Goal: Task Accomplishment & Management: Manage account settings

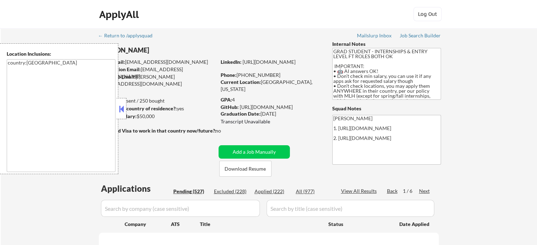
select select ""pending""
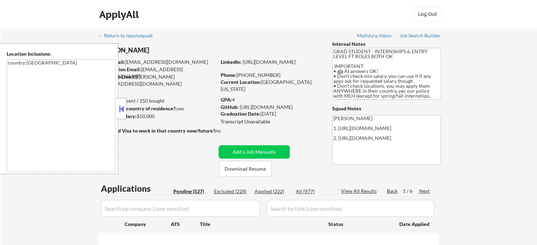
select select ""pending""
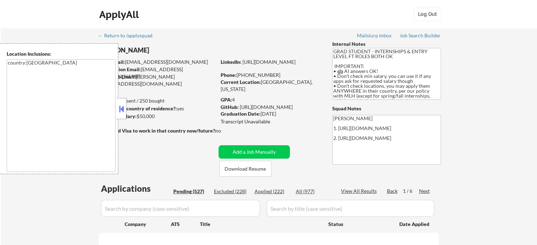
select select ""pending""
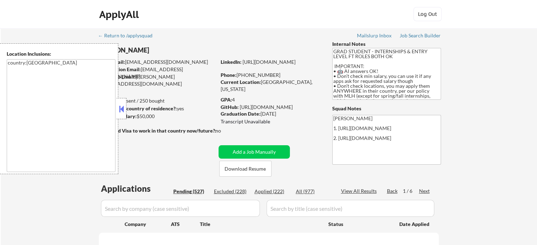
select select ""pending""
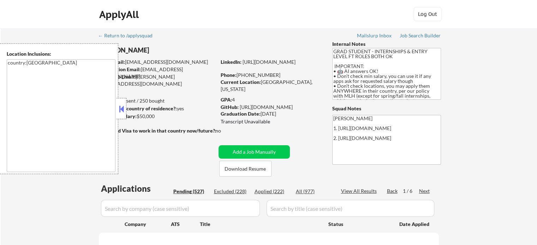
select select ""pending""
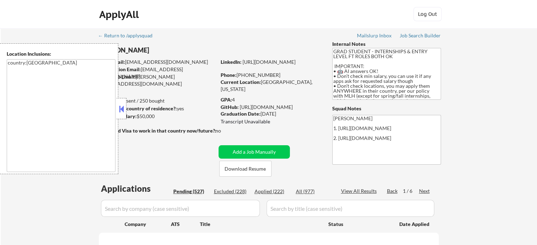
select select ""pending""
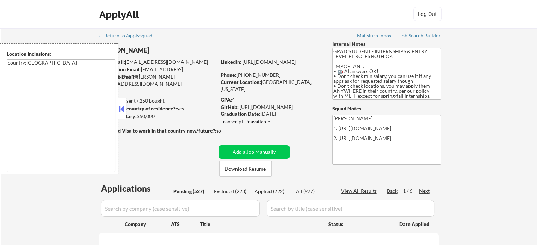
select select ""pending""
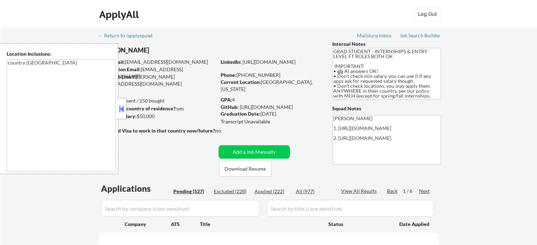
select select ""pending""
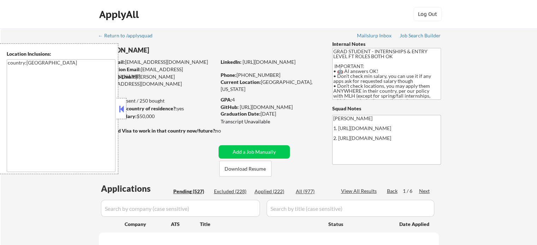
select select ""pending""
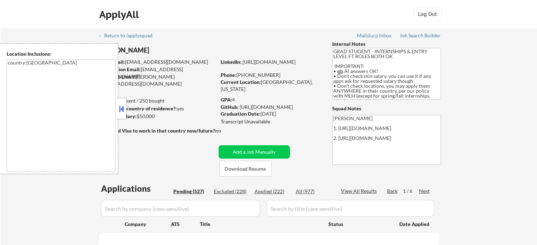
select select ""pending""
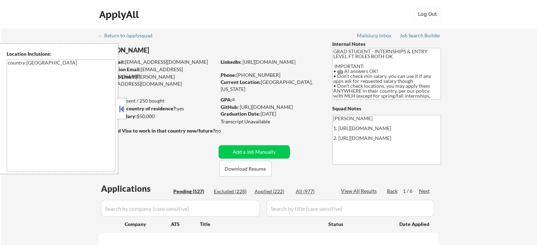
select select ""pending""
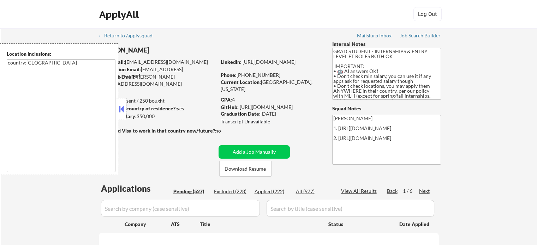
select select ""pending""
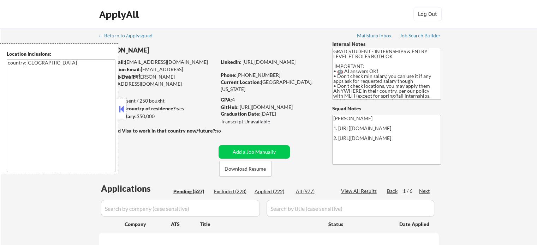
select select ""pending""
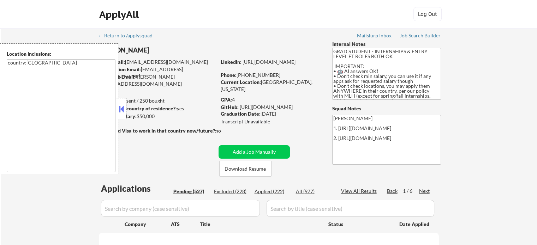
select select ""pending""
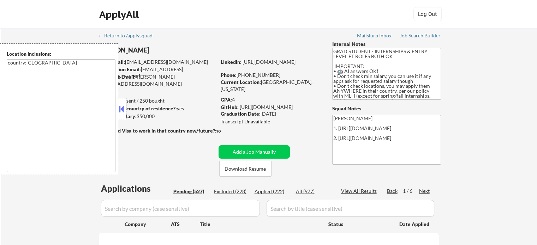
select select ""pending""
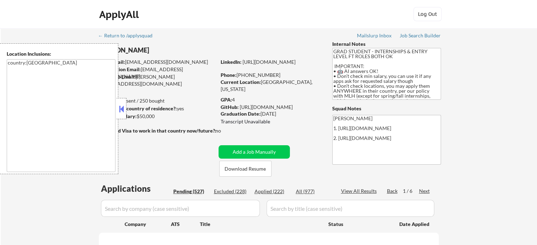
select select ""pending""
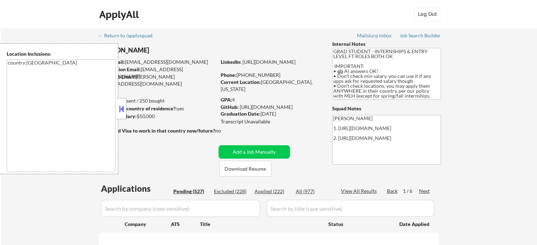
select select ""pending""
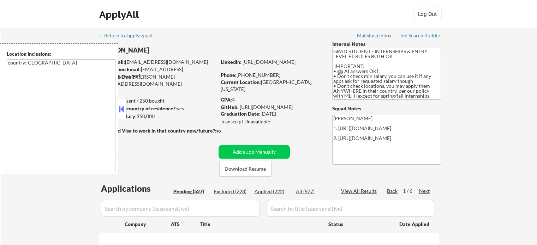
select select ""pending""
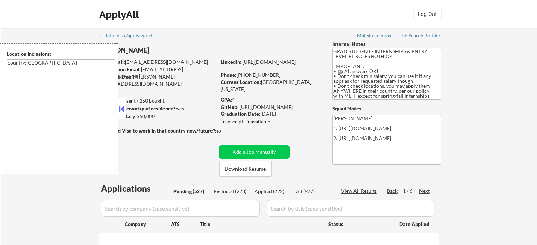
select select ""pending""
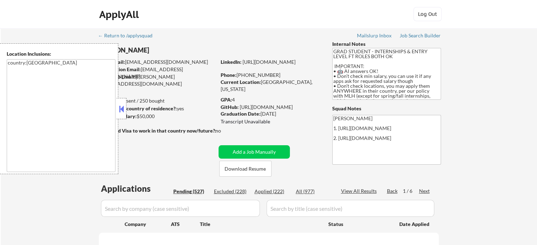
select select ""pending""
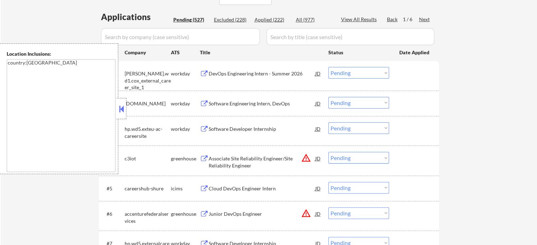
scroll to position [177, 0]
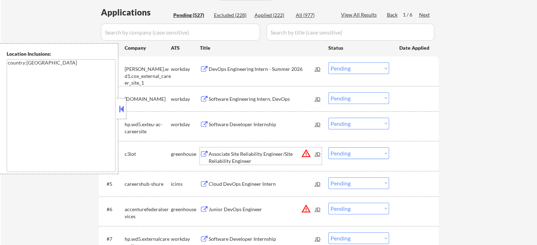
click at [236, 153] on div "Associate Site Reliability Engineer/Site Reliability Engineer" at bounding box center [262, 158] width 107 height 14
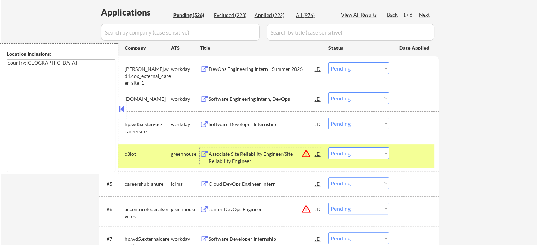
click at [413, 156] on div at bounding box center [414, 154] width 31 height 13
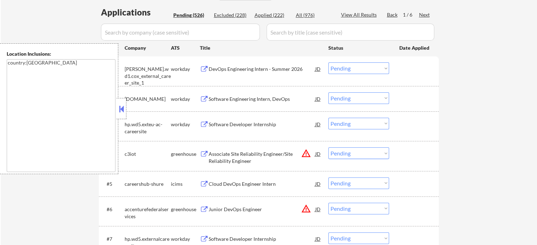
click at [227, 211] on div "Junior DevOps Engineer" at bounding box center [262, 209] width 107 height 7
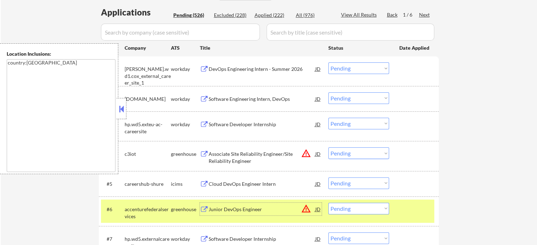
click at [404, 210] on div at bounding box center [414, 209] width 31 height 13
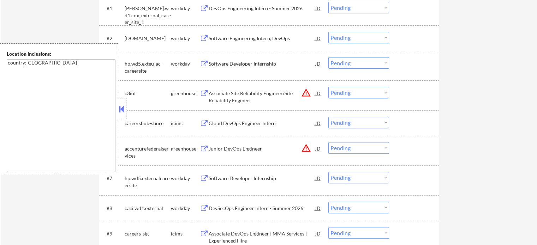
scroll to position [282, 0]
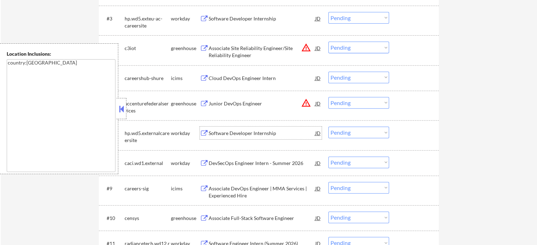
click at [217, 137] on div "Software Developer Internship" at bounding box center [262, 133] width 107 height 13
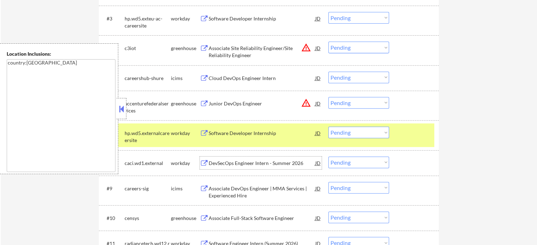
click at [235, 160] on div "DevSecOps Engineer Intern - Summer 2026" at bounding box center [262, 163] width 107 height 7
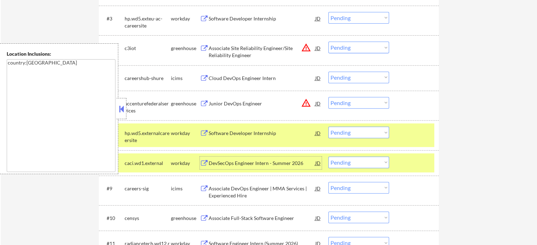
click at [381, 165] on select "Choose an option... Pending Applied Excluded (Questions) Excluded (Expired) Exc…" at bounding box center [358, 163] width 61 height 12
click at [328, 157] on select "Choose an option... Pending Applied Excluded (Questions) Excluded (Expired) Exc…" at bounding box center [358, 163] width 61 height 12
click at [395, 162] on div "#8 caci.wd1.external workday DevSecOps Engineer Intern - Summer 2026 JD Choose …" at bounding box center [267, 163] width 333 height 19
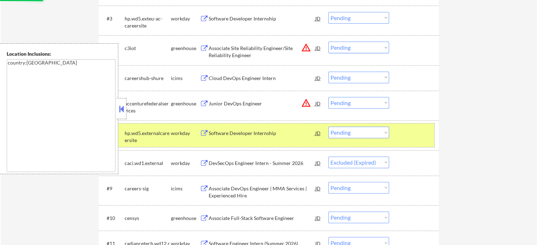
click at [400, 134] on div at bounding box center [414, 133] width 31 height 13
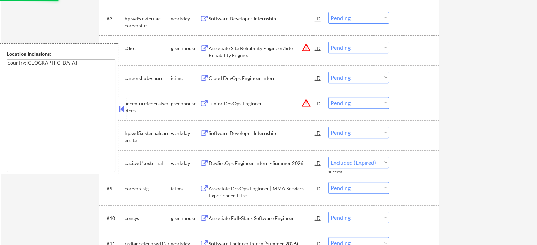
select select ""pending""
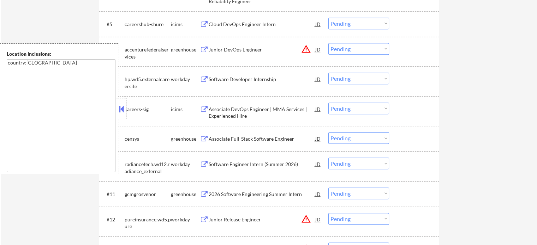
scroll to position [353, 0]
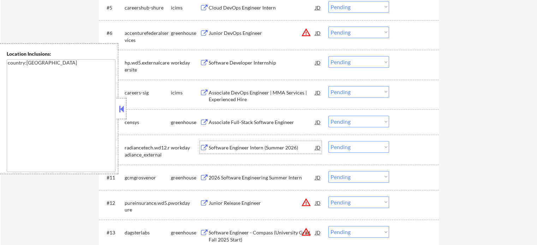
click at [254, 144] on div "Software Engineer Intern (Summer 2026)" at bounding box center [262, 147] width 107 height 13
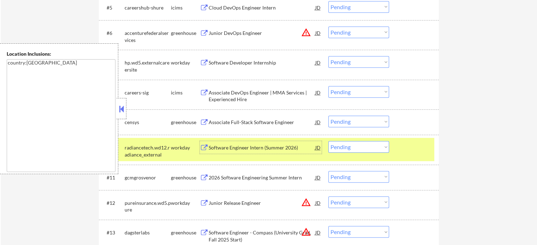
click at [411, 152] on div at bounding box center [414, 147] width 31 height 13
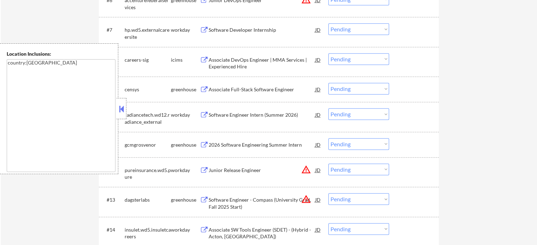
scroll to position [424, 0]
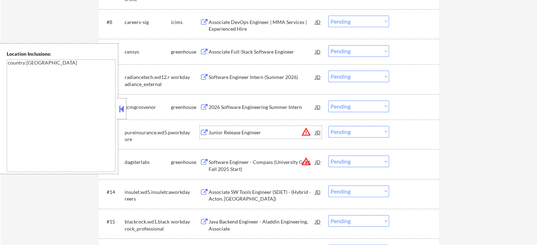
click at [233, 128] on div "Junior Release Engineer" at bounding box center [262, 132] width 107 height 13
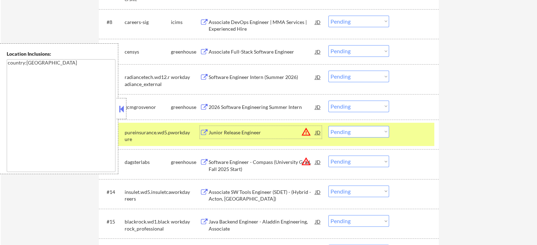
click at [257, 169] on div "Software Engineer - Compass (University Grad, Fall 2025 Start)" at bounding box center [262, 166] width 107 height 14
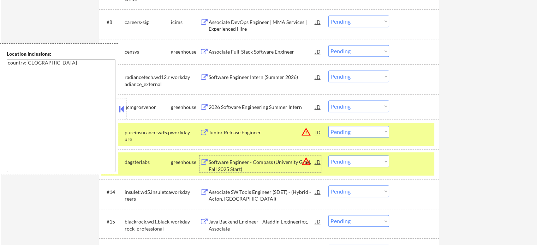
drag, startPoint x: 417, startPoint y: 167, endPoint x: 410, endPoint y: 135, distance: 33.0
click at [417, 167] on div at bounding box center [414, 162] width 31 height 13
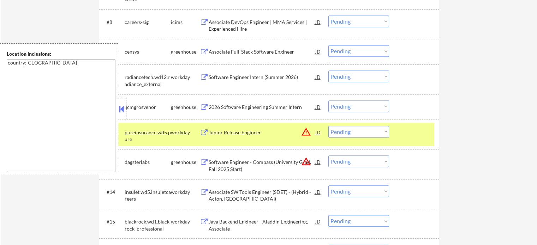
click at [409, 132] on div at bounding box center [414, 132] width 31 height 13
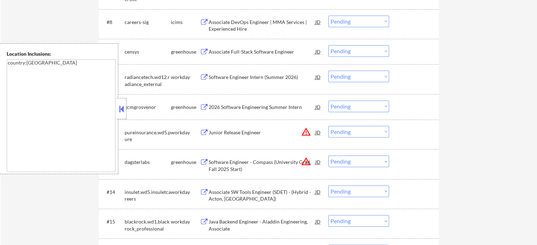
click at [228, 216] on div "Java Backend Engineer - Aladdin Engineering, Associate" at bounding box center [262, 223] width 107 height 17
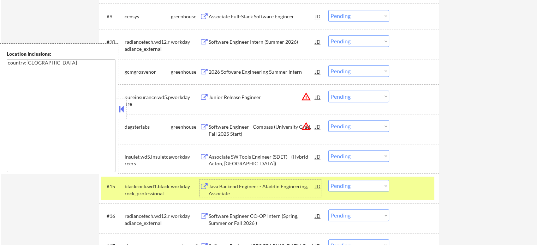
scroll to position [494, 0]
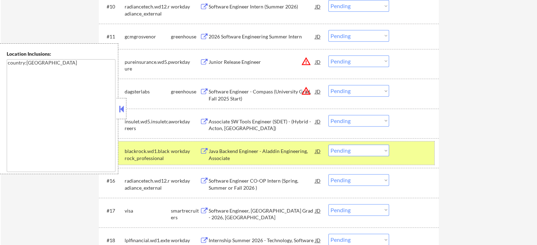
click at [397, 152] on div "#15 blackrock.wd1.blackrock_professional workday Java Backend Engineer - Aladdi…" at bounding box center [267, 153] width 333 height 23
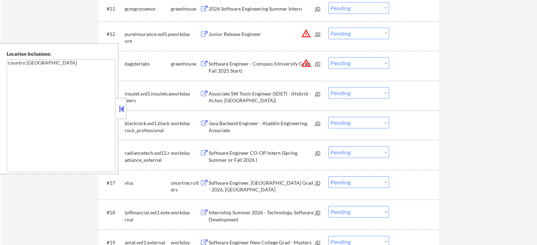
scroll to position [565, 0]
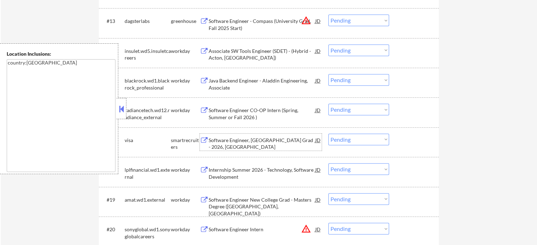
click at [265, 142] on div "Software Engineer, New College Grad - 2026, Foster City" at bounding box center [262, 144] width 107 height 14
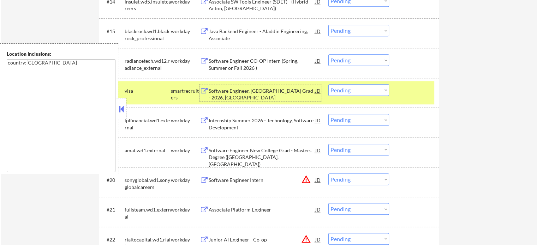
scroll to position [636, 0]
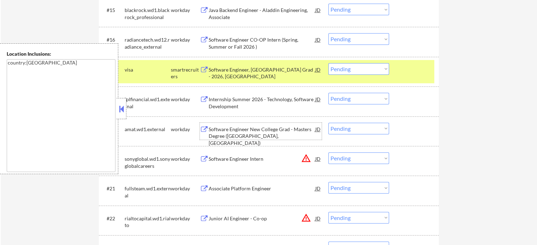
click at [237, 129] on div "Software Engineer New College Grad - Masters Degree (Santa Clara, CA)" at bounding box center [262, 136] width 107 height 21
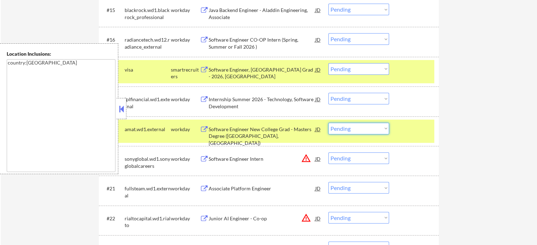
click at [374, 133] on select "Choose an option... Pending Applied Excluded (Questions) Excluded (Expired) Exc…" at bounding box center [358, 129] width 61 height 12
click at [328, 123] on select "Choose an option... Pending Applied Excluded (Questions) Excluded (Expired) Exc…" at bounding box center [358, 129] width 61 height 12
click at [407, 132] on div at bounding box center [414, 129] width 31 height 13
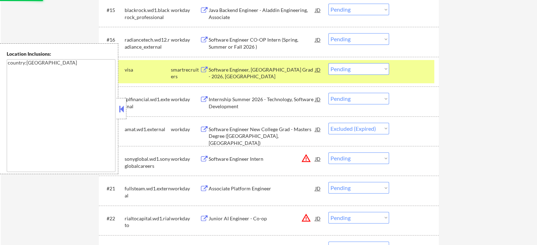
click at [413, 70] on div at bounding box center [414, 69] width 31 height 13
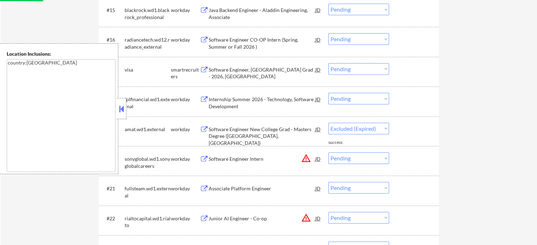
select select ""pending""
click at [253, 162] on div "Software Engineer Intern" at bounding box center [262, 159] width 107 height 7
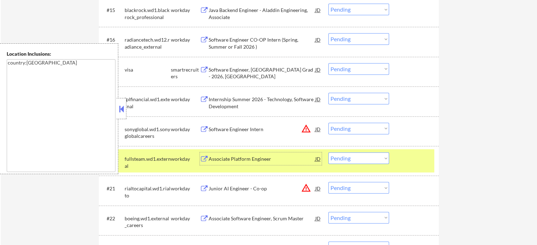
click at [369, 160] on select "Choose an option... Pending Applied Excluded (Questions) Excluded (Expired) Exc…" at bounding box center [358, 159] width 61 height 12
click at [328, 153] on select "Choose an option... Pending Applied Excluded (Questions) Excluded (Expired) Exc…" at bounding box center [358, 159] width 61 height 12
click at [417, 160] on div at bounding box center [414, 159] width 31 height 13
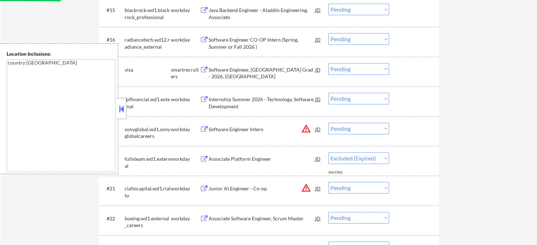
select select ""pending""
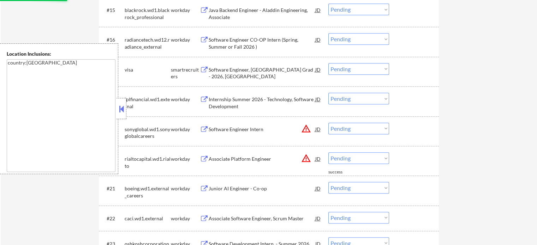
click at [235, 162] on div "Associate Platform Engineer" at bounding box center [262, 159] width 107 height 7
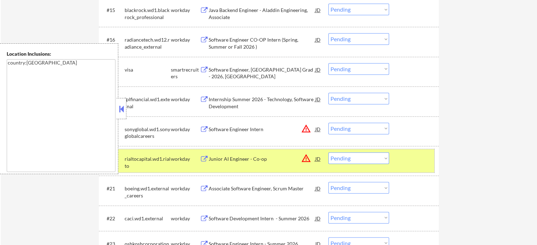
drag, startPoint x: 411, startPoint y: 158, endPoint x: 246, endPoint y: 181, distance: 166.1
click at [409, 158] on div at bounding box center [414, 159] width 31 height 13
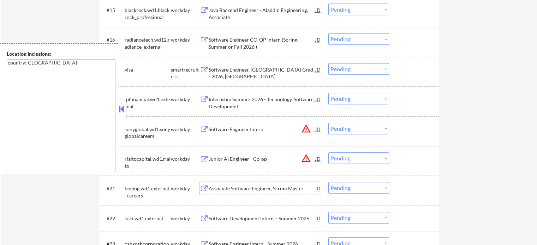
click at [225, 187] on div "Associate Software Engineer, Scrum Master" at bounding box center [262, 188] width 107 height 7
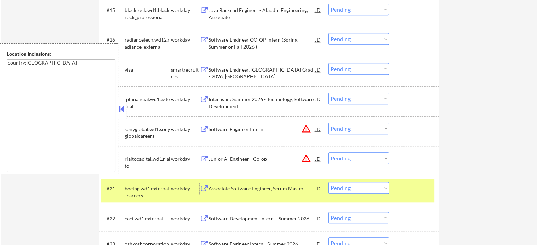
click at [347, 190] on select "Choose an option... Pending Applied Excluded (Questions) Excluded (Expired) Exc…" at bounding box center [358, 188] width 61 height 12
click at [328, 182] on select "Choose an option... Pending Applied Excluded (Questions) Excluded (Expired) Exc…" at bounding box center [358, 188] width 61 height 12
select select ""pending""
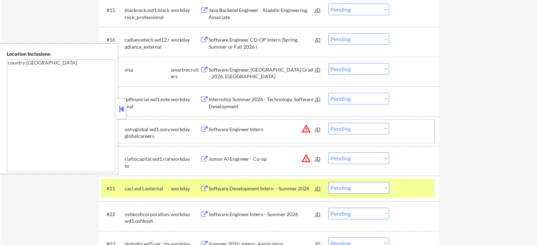
click at [271, 138] on div "#19 sonyglobal.wd1.sonyglobalcareers workday Software Engineer Intern JD warnin…" at bounding box center [267, 131] width 333 height 23
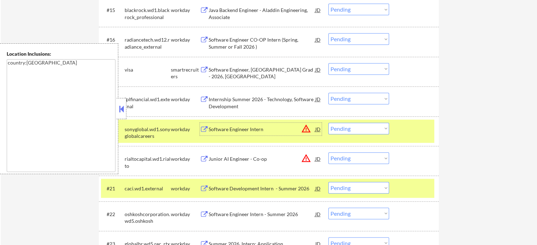
click at [284, 131] on div "Software Engineer Intern" at bounding box center [262, 129] width 107 height 7
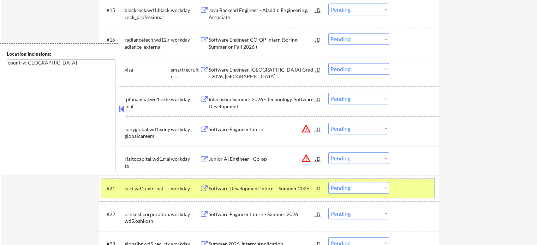
drag, startPoint x: 417, startPoint y: 196, endPoint x: 256, endPoint y: 204, distance: 160.9
click at [417, 196] on div "#21 caci.wd1.external workday Software Development Intern - Summer 2026 JD warn…" at bounding box center [267, 188] width 333 height 19
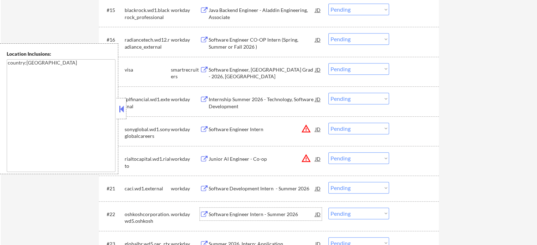
click at [246, 214] on div "Software Engineer Intern - Summer 2026" at bounding box center [262, 214] width 107 height 7
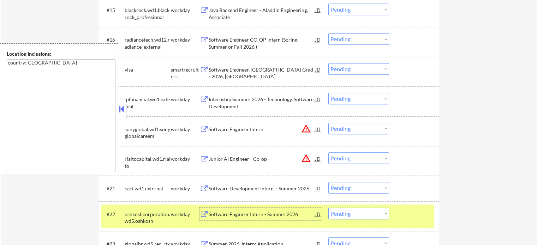
drag, startPoint x: 408, startPoint y: 211, endPoint x: 402, endPoint y: 209, distance: 6.3
click at [408, 211] on div at bounding box center [414, 214] width 31 height 13
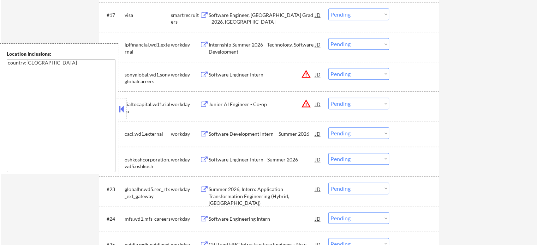
scroll to position [706, 0]
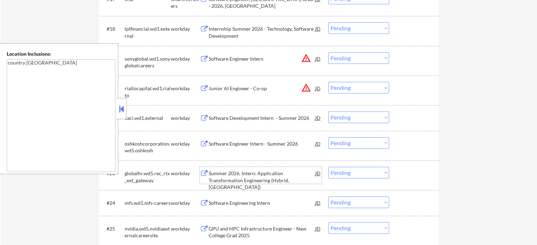
click at [223, 173] on div "Summer 2026, Intern: Application Transformation Engineering (Hybrid, CT)" at bounding box center [262, 180] width 107 height 21
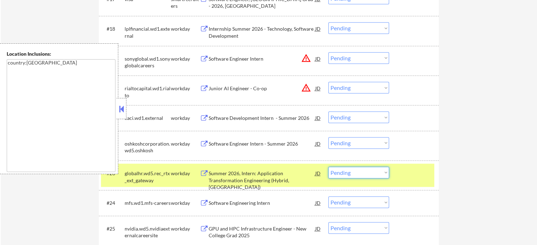
click at [371, 171] on select "Choose an option... Pending Applied Excluded (Questions) Excluded (Expired) Exc…" at bounding box center [358, 173] width 61 height 12
click at [328, 167] on select "Choose an option... Pending Applied Excluded (Questions) Excluded (Expired) Exc…" at bounding box center [358, 173] width 61 height 12
click at [419, 175] on div at bounding box center [414, 173] width 31 height 13
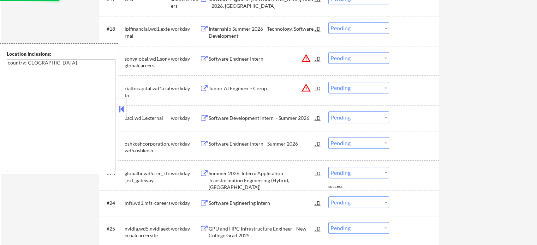
scroll to position [741, 0]
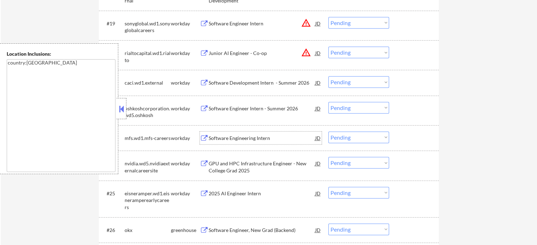
click at [246, 142] on div "Software Engineering Intern" at bounding box center [262, 138] width 107 height 13
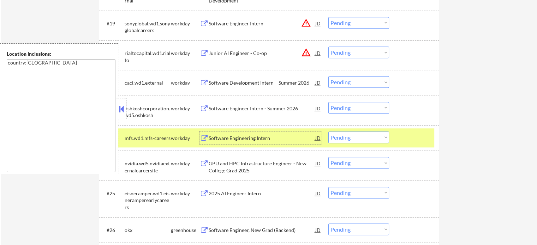
click at [354, 139] on select "Choose an option... Pending Applied Excluded (Questions) Excluded (Expired) Exc…" at bounding box center [358, 138] width 61 height 12
click at [328, 132] on select "Choose an option... Pending Applied Excluded (Questions) Excluded (Expired) Exc…" at bounding box center [358, 138] width 61 height 12
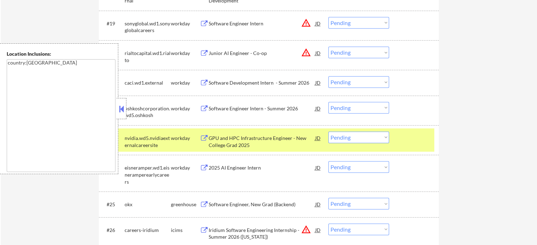
click at [398, 138] on div "#23 nvidia.wd5.nvidiaexternalcareersite workday GPU and HPC Infrastructure Engi…" at bounding box center [267, 140] width 333 height 23
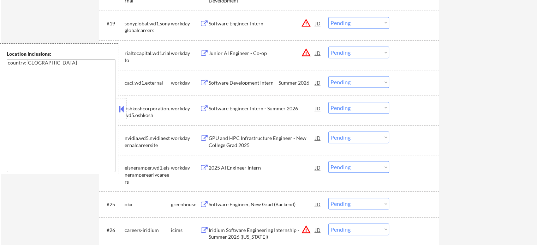
click at [229, 136] on div "GPU and HPC Infrastructure Engineer - New College Grad 2025" at bounding box center [262, 142] width 107 height 14
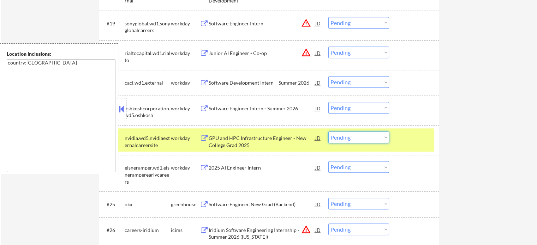
click at [360, 136] on select "Choose an option... Pending Applied Excluded (Questions) Excluded (Expired) Exc…" at bounding box center [358, 138] width 61 height 12
click at [328, 132] on select "Choose an option... Pending Applied Excluded (Questions) Excluded (Expired) Exc…" at bounding box center [358, 138] width 61 height 12
click at [411, 145] on div "#23 nvidia.wd5.nvidiaexternalcareersite workday GPU and HPC Infrastructure Engi…" at bounding box center [267, 140] width 333 height 23
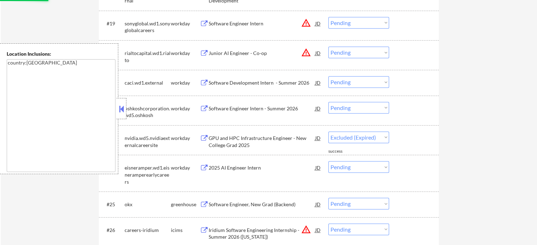
select select ""pending""
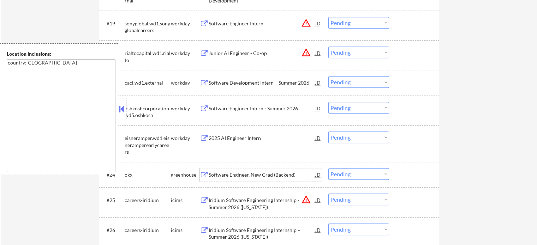
click at [233, 175] on div "Software Engineer, New Grad (Backend)" at bounding box center [262, 175] width 107 height 7
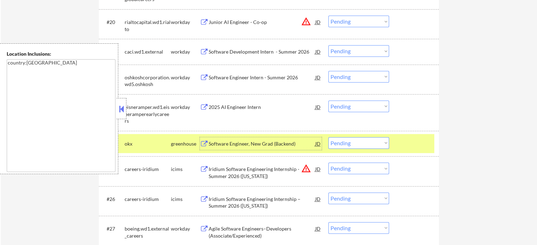
scroll to position [847, 0]
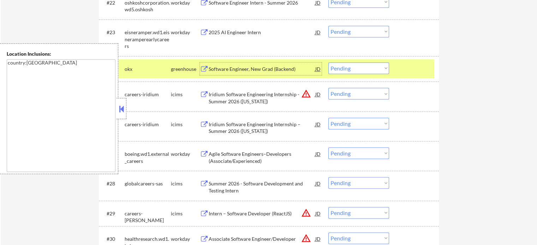
click at [233, 160] on div "Agile Software Engineers–Developers (Associate/Experienced)" at bounding box center [262, 158] width 107 height 14
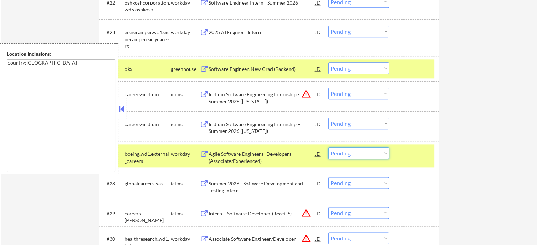
click at [371, 157] on select "Choose an option... Pending Applied Excluded (Questions) Excluded (Expired) Exc…" at bounding box center [358, 154] width 61 height 12
click at [328, 148] on select "Choose an option... Pending Applied Excluded (Questions) Excluded (Expired) Exc…" at bounding box center [358, 154] width 61 height 12
click at [409, 150] on div at bounding box center [414, 154] width 31 height 13
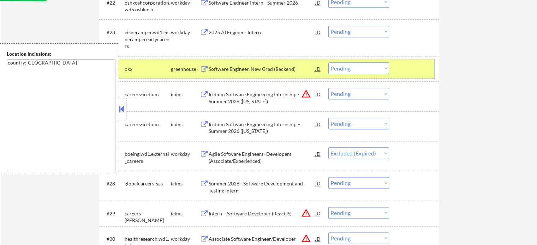
click at [414, 70] on div at bounding box center [414, 68] width 31 height 13
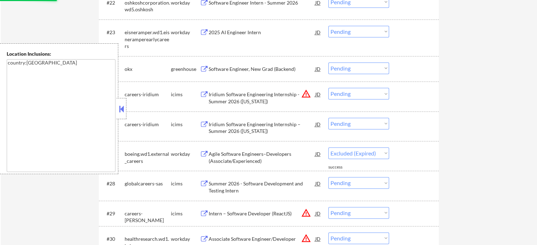
select select ""pending""
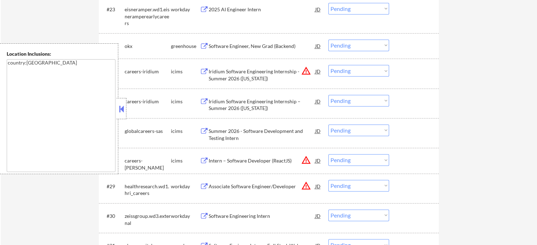
scroll to position [883, 0]
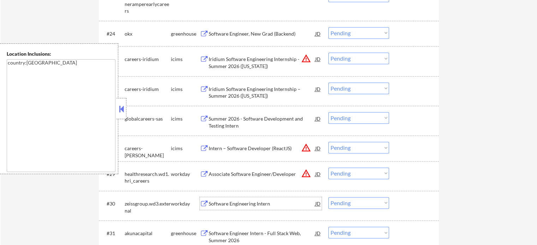
click at [246, 201] on div "Software Engineering Intern" at bounding box center [262, 204] width 107 height 7
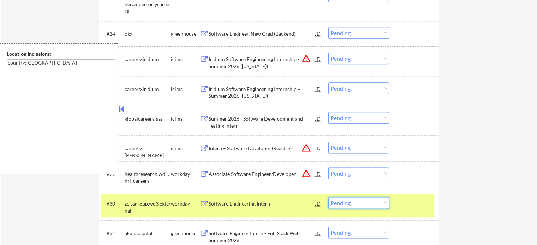
click at [357, 204] on select "Choose an option... Pending Applied Excluded (Questions) Excluded (Expired) Exc…" at bounding box center [358, 203] width 61 height 12
click at [328, 197] on select "Choose an option... Pending Applied Excluded (Questions) Excluded (Expired) Exc…" at bounding box center [358, 203] width 61 height 12
click at [396, 209] on div "#30 zeissgroup.wd3.external workday Software Engineering Intern JD warning_ambe…" at bounding box center [267, 205] width 333 height 23
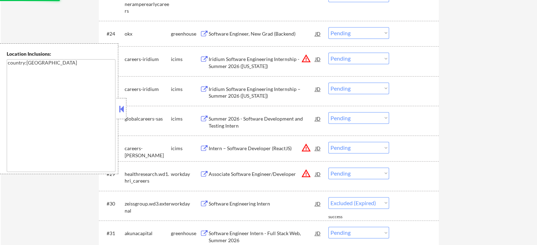
select select ""pending""
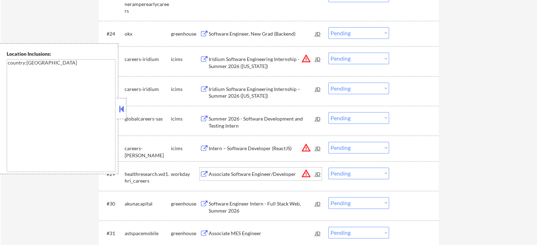
click at [235, 173] on div "Associate Software Engineer/Developer" at bounding box center [262, 174] width 107 height 7
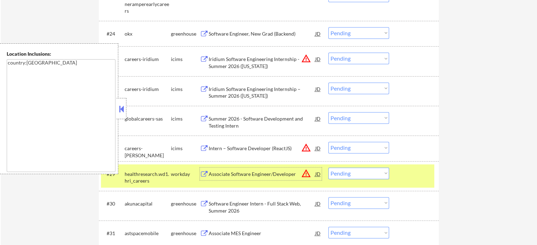
click at [381, 178] on select "Choose an option... Pending Applied Excluded (Questions) Excluded (Expired) Exc…" at bounding box center [358, 174] width 61 height 12
click at [328, 168] on select "Choose an option... Pending Applied Excluded (Questions) Excluded (Expired) Exc…" at bounding box center [358, 174] width 61 height 12
click at [405, 172] on div at bounding box center [414, 174] width 31 height 13
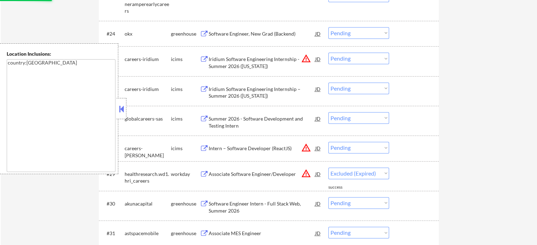
select select ""pending""
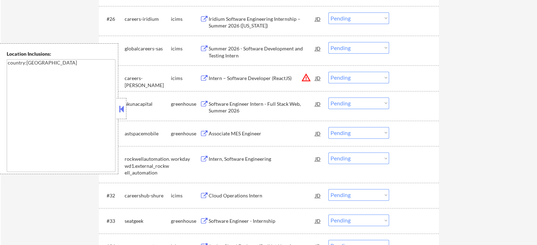
scroll to position [953, 0]
click at [218, 134] on div "Associate MES Engineer" at bounding box center [262, 133] width 107 height 7
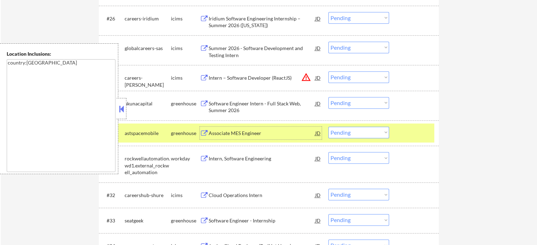
click at [414, 135] on div at bounding box center [414, 133] width 31 height 13
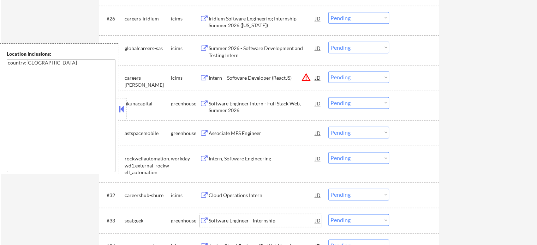
click at [232, 224] on div "Software Engineer - Internship" at bounding box center [262, 220] width 107 height 7
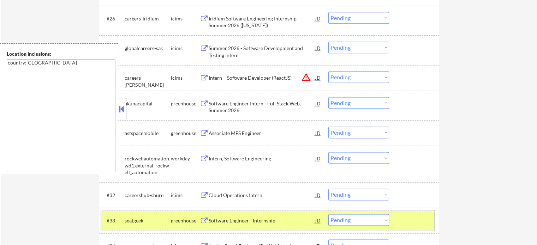
click at [406, 226] on div at bounding box center [414, 220] width 31 height 13
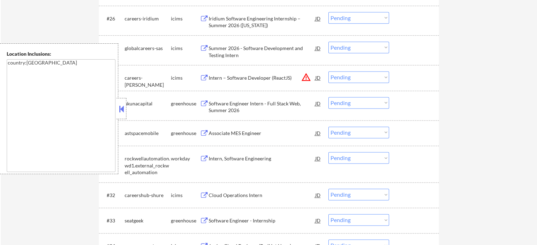
scroll to position [1059, 0]
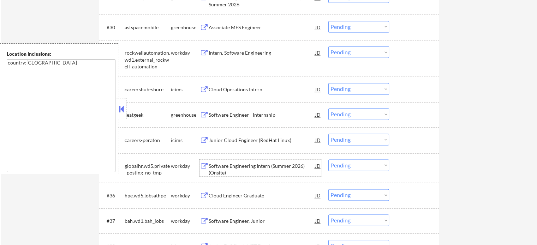
click at [239, 168] on div "Software Engineering Intern (Summer 2026) (Onsite)" at bounding box center [262, 170] width 107 height 14
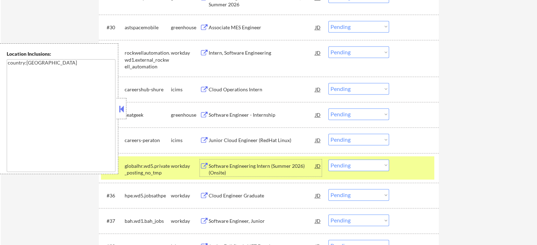
click at [354, 171] on div "#35 globalhr.wd5.private_posting_no_tmp workday Software Engineering Intern (Su…" at bounding box center [267, 167] width 333 height 23
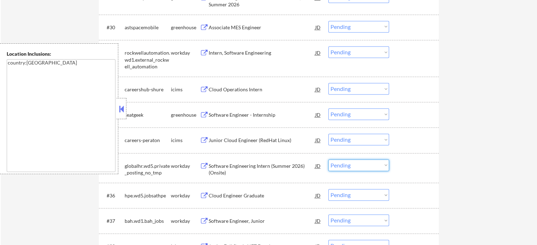
click at [354, 166] on select "Choose an option... Pending Applied Excluded (Questions) Excluded (Expired) Exc…" at bounding box center [358, 166] width 61 height 12
click at [328, 160] on select "Choose an option... Pending Applied Excluded (Questions) Excluded (Expired) Exc…" at bounding box center [358, 166] width 61 height 12
select select ""pending""
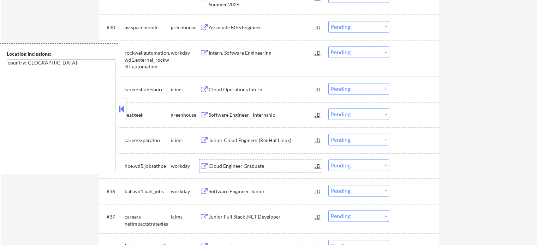
click at [237, 163] on div "Cloud Engineer Graduate" at bounding box center [262, 166] width 107 height 7
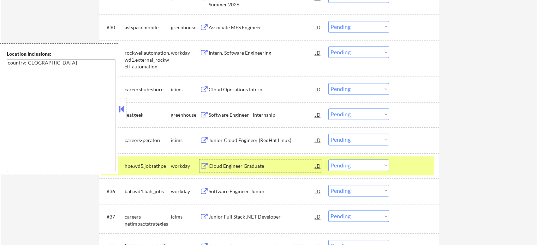
click at [421, 173] on div "#35 hpe.wd5.jobsathpe workday Cloud Engineer Graduate JD warning_amber Choose a…" at bounding box center [267, 165] width 333 height 19
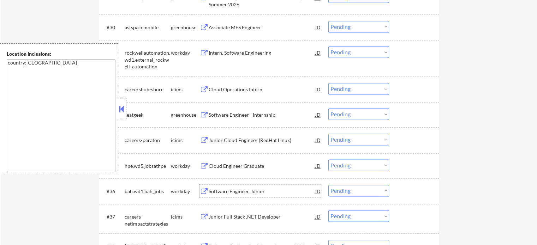
click at [228, 193] on div "Software Engineer, Junior" at bounding box center [262, 191] width 107 height 7
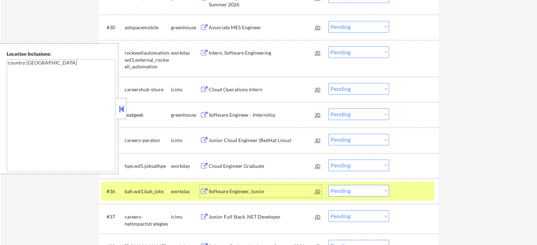
click at [360, 192] on select "Choose an option... Pending Applied Excluded (Questions) Excluded (Expired) Exc…" at bounding box center [358, 191] width 61 height 12
click at [328, 185] on select "Choose an option... Pending Applied Excluded (Questions) Excluded (Expired) Exc…" at bounding box center [358, 191] width 61 height 12
click at [410, 190] on div at bounding box center [414, 191] width 31 height 13
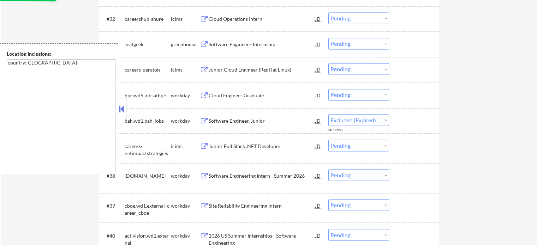
select select ""pending""
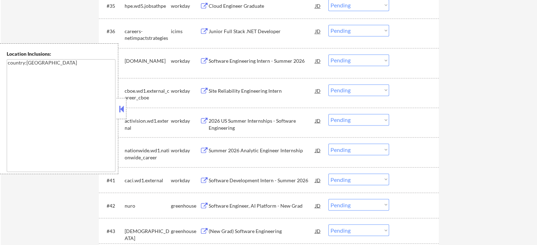
scroll to position [1236, 0]
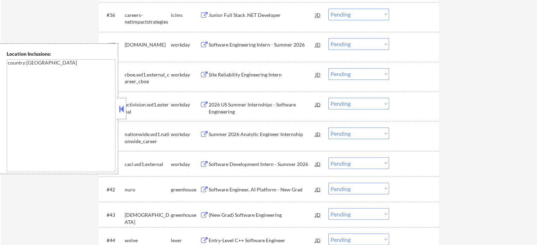
click at [256, 189] on div "Software Engineer, AI Platform - New Grad" at bounding box center [262, 189] width 107 height 7
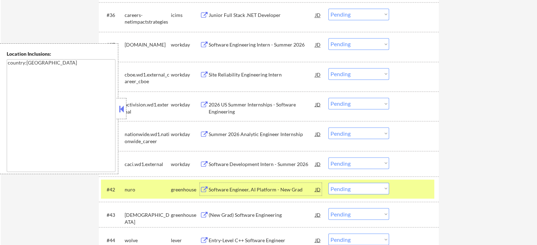
click at [249, 214] on div "(New Grad) Software Engineering" at bounding box center [262, 214] width 107 height 7
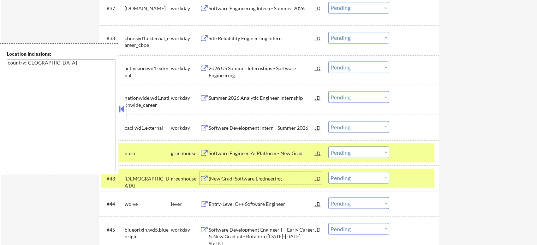
scroll to position [1306, 0]
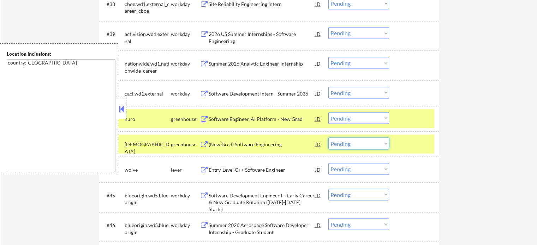
click at [387, 142] on select "Choose an option... Pending Applied Excluded (Questions) Excluded (Expired) Exc…" at bounding box center [358, 144] width 61 height 12
click at [410, 141] on div at bounding box center [414, 144] width 31 height 13
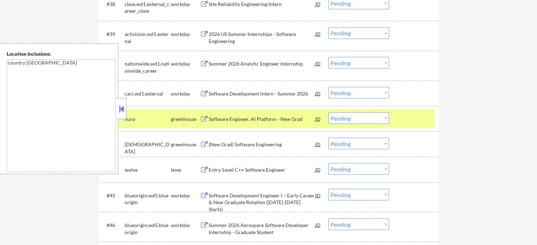
click at [410, 121] on div at bounding box center [414, 118] width 31 height 13
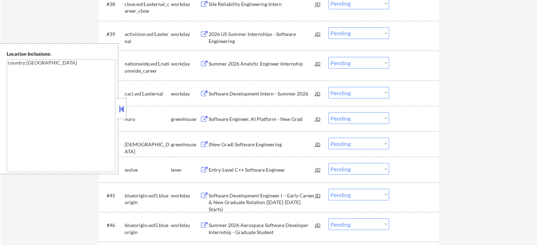
click at [287, 199] on div "Software Development Engineer I – Early Career & New Graduate Rotation (2025-20…" at bounding box center [262, 202] width 107 height 21
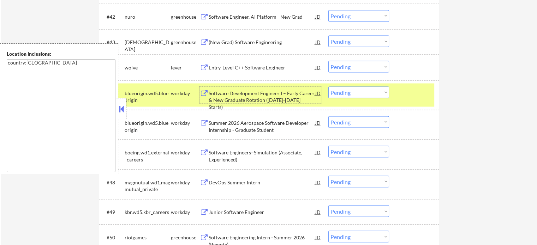
scroll to position [1412, 0]
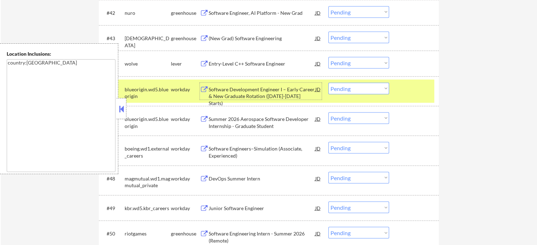
click at [260, 154] on div "Software Engineers–Simulation (Associate, Experienced)" at bounding box center [262, 152] width 107 height 14
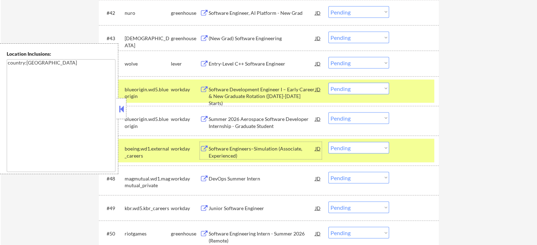
click at [342, 148] on select "Choose an option... Pending Applied Excluded (Questions) Excluded (Expired) Exc…" at bounding box center [358, 148] width 61 height 12
click at [328, 142] on select "Choose an option... Pending Applied Excluded (Questions) Excluded (Expired) Exc…" at bounding box center [358, 148] width 61 height 12
click at [412, 151] on div at bounding box center [414, 148] width 31 height 13
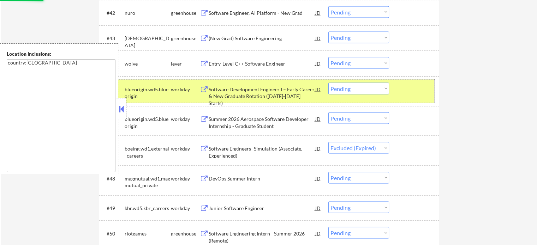
click at [415, 96] on div "#45 blueorigin.wd5.blueorigin workday Software Development Engineer I – Early C…" at bounding box center [267, 91] width 333 height 23
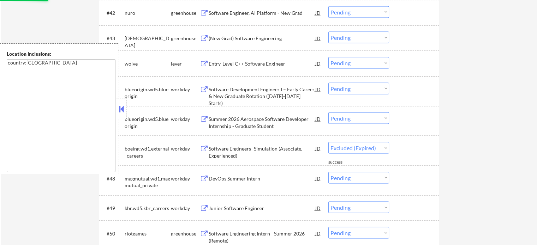
select select ""pending""
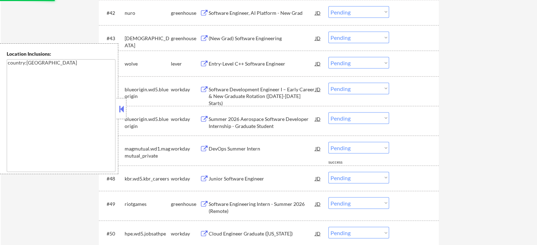
click at [255, 181] on div "Junior Software Engineer" at bounding box center [262, 178] width 107 height 7
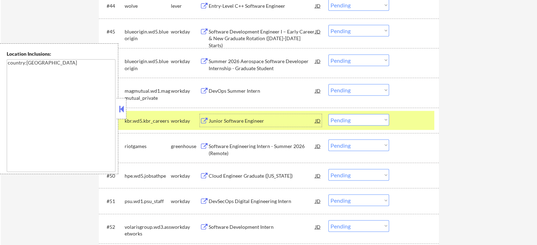
scroll to position [1483, 0]
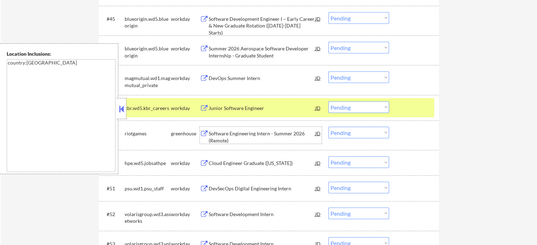
click at [251, 140] on div "Software Engineering Intern - Summer 2026 (Remote)" at bounding box center [262, 137] width 107 height 14
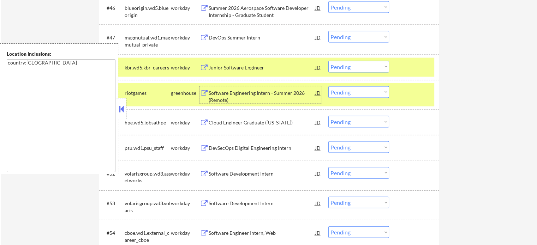
scroll to position [1554, 0]
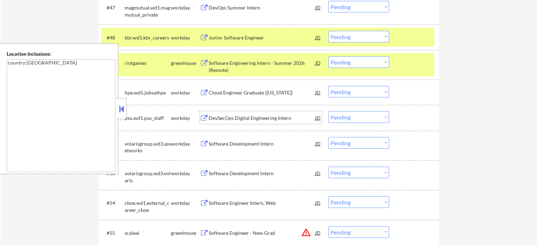
click at [254, 122] on div "DevSecOps Digital Engineering Intern" at bounding box center [262, 118] width 107 height 13
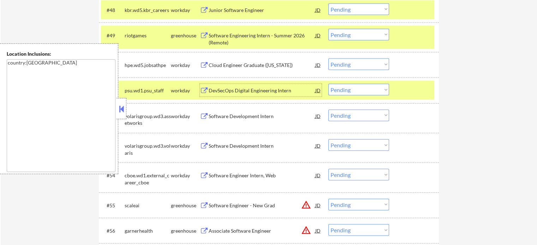
scroll to position [1624, 0]
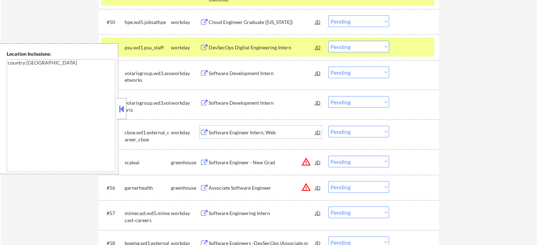
click at [231, 135] on div "Software Engineer Intern, Web" at bounding box center [262, 132] width 107 height 7
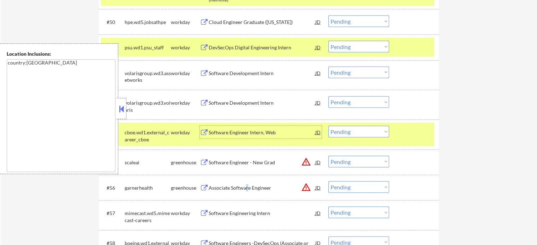
click at [246, 193] on div "Associate Software Engineer" at bounding box center [262, 187] width 107 height 13
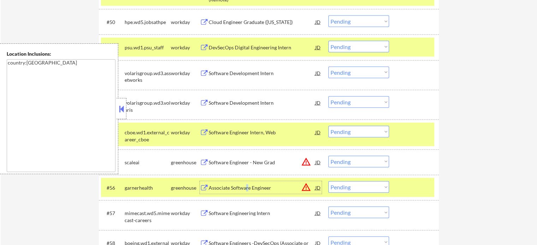
click at [368, 186] on select "Choose an option... Pending Applied Excluded (Questions) Excluded (Expired) Exc…" at bounding box center [358, 187] width 61 height 12
click at [328, 181] on select "Choose an option... Pending Applied Excluded (Questions) Excluded (Expired) Exc…" at bounding box center [358, 187] width 61 height 12
drag, startPoint x: 415, startPoint y: 138, endPoint x: 415, endPoint y: 115, distance: 22.9
click at [415, 138] on div at bounding box center [414, 132] width 31 height 13
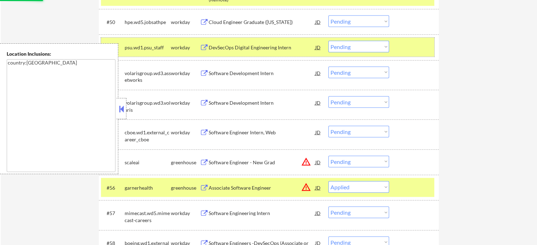
drag, startPoint x: 404, startPoint y: 48, endPoint x: 409, endPoint y: 9, distance: 38.8
click at [404, 45] on div at bounding box center [414, 47] width 31 height 13
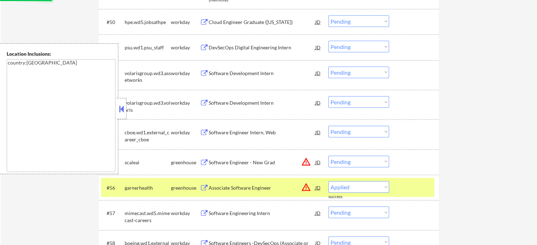
select select ""pending""
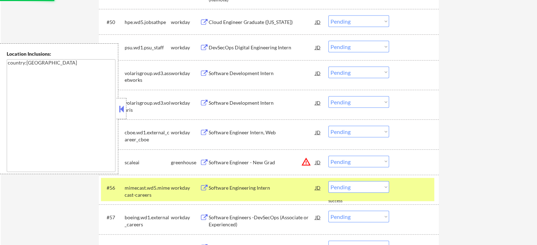
click at [411, 194] on div at bounding box center [414, 187] width 31 height 13
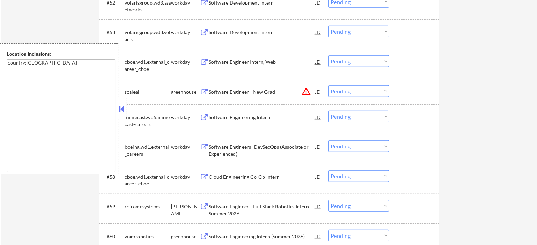
scroll to position [1765, 0]
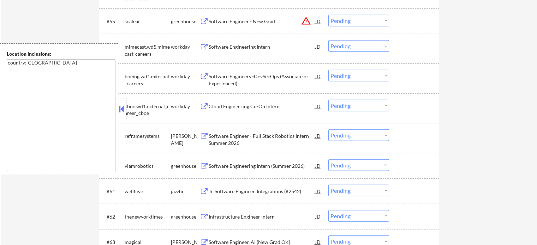
click at [223, 141] on div "Software Engineer - Full Stack Robotics Intern Summer 2026" at bounding box center [262, 140] width 107 height 14
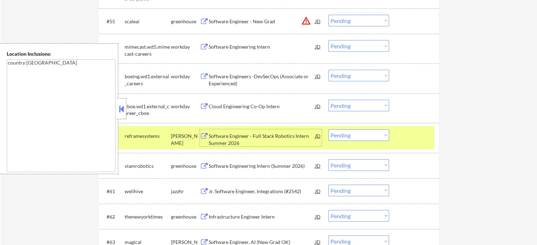
click at [285, 165] on div "Software Engineering Intern (Summer 2026)" at bounding box center [262, 166] width 107 height 7
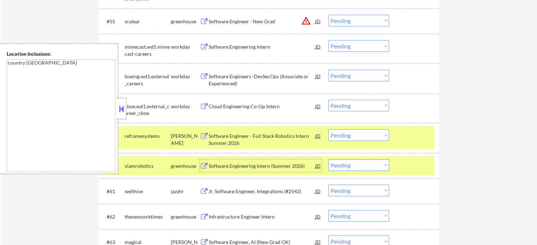
click at [349, 167] on select "Choose an option... Pending Applied Excluded (Questions) Excluded (Expired) Exc…" at bounding box center [358, 166] width 61 height 12
click at [328, 160] on select "Choose an option... Pending Applied Excluded (Questions) Excluded (Expired) Exc…" at bounding box center [358, 166] width 61 height 12
click at [398, 165] on div "#60 viamrobotics greenhouse Software Engineering Intern (Summer 2026) JD warnin…" at bounding box center [267, 165] width 333 height 19
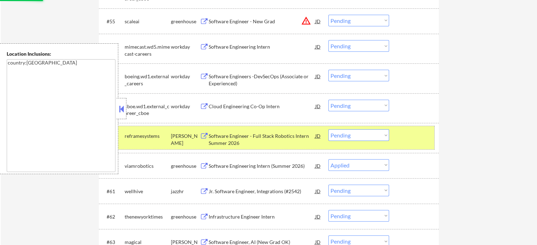
click at [396, 130] on div "#59 reframesystems ashby Software Engineer - Full Stack Robotics Intern Summer …" at bounding box center [267, 137] width 333 height 23
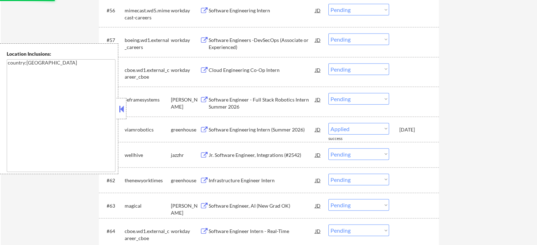
scroll to position [1836, 0]
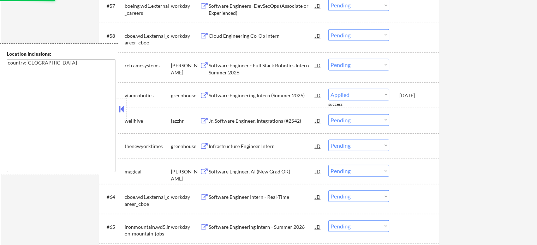
select select ""pending""
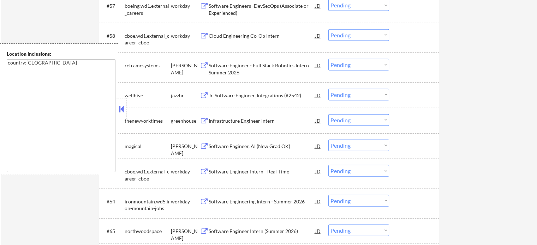
click at [231, 122] on div "Infrastructure Engineer Intern" at bounding box center [262, 121] width 107 height 7
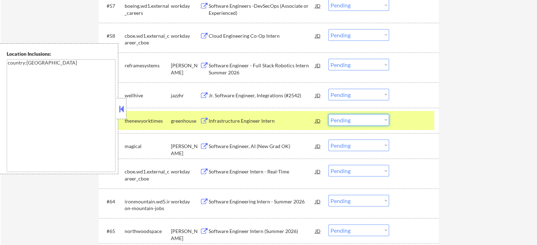
click at [359, 123] on select "Choose an option... Pending Applied Excluded (Questions) Excluded (Expired) Exc…" at bounding box center [358, 120] width 61 height 12
click at [328, 114] on select "Choose an option... Pending Applied Excluded (Questions) Excluded (Expired) Exc…" at bounding box center [358, 120] width 61 height 12
click at [403, 118] on div at bounding box center [414, 120] width 31 height 13
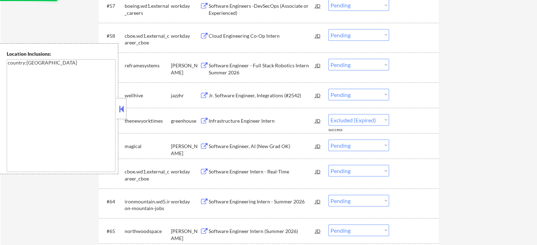
select select ""pending""
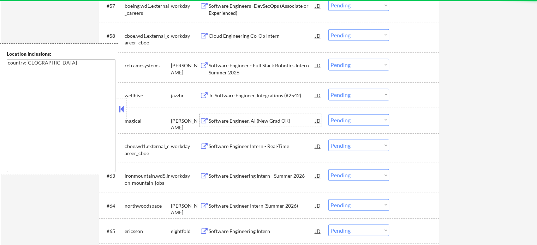
click at [245, 122] on div "Software Engineer, AI (New Grad OK)" at bounding box center [262, 121] width 107 height 7
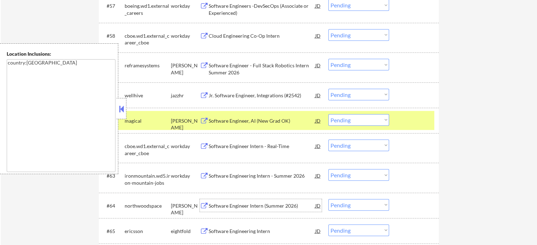
click at [259, 209] on div "Software Engineer Intern (Summer 2026)" at bounding box center [262, 206] width 107 height 7
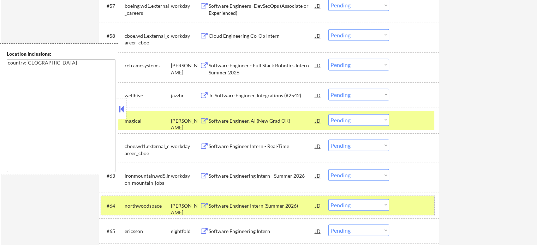
click at [417, 207] on div at bounding box center [414, 205] width 31 height 13
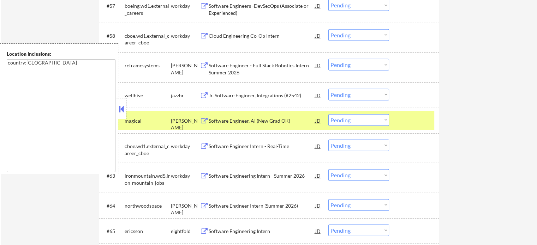
click at [420, 120] on div at bounding box center [414, 120] width 31 height 13
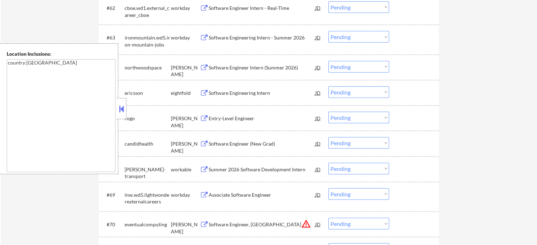
scroll to position [1977, 0]
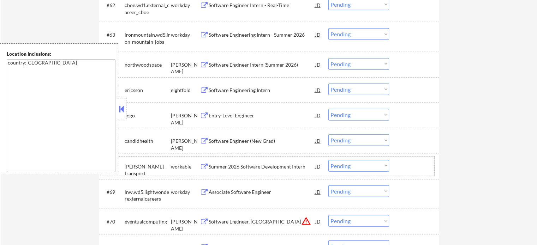
click at [234, 173] on div "#68 altom-transport workable Summer 2026 Software Development Intern JD warning…" at bounding box center [267, 166] width 333 height 19
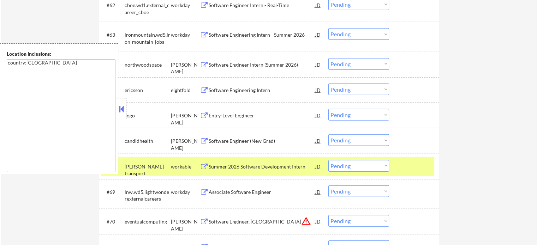
click at [232, 142] on div "Software Engineer (New Grad)" at bounding box center [262, 141] width 107 height 7
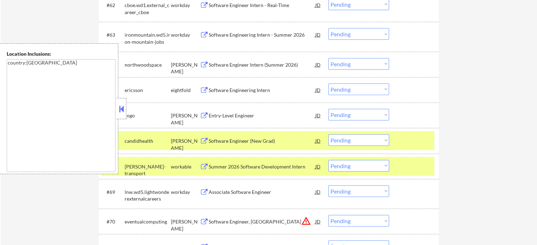
click at [422, 156] on div "#68 altom-transport workable Summer 2026 Software Development Intern JD warning…" at bounding box center [269, 166] width 340 height 25
drag, startPoint x: 418, startPoint y: 167, endPoint x: 419, endPoint y: 141, distance: 25.8
click at [418, 165] on div at bounding box center [414, 166] width 31 height 13
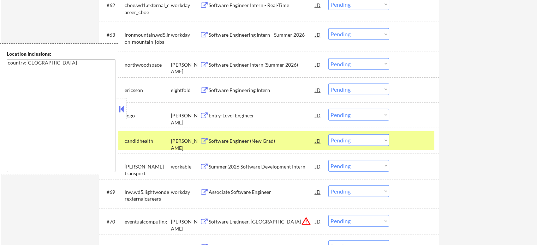
click at [416, 145] on div at bounding box center [414, 141] width 31 height 13
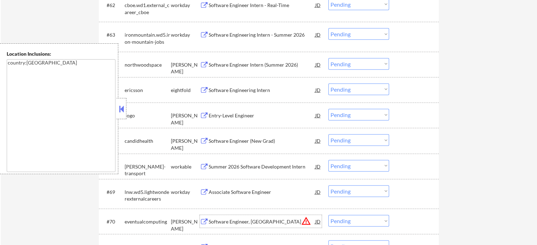
click at [237, 219] on div "Software Engineer, New Grad" at bounding box center [262, 222] width 107 height 7
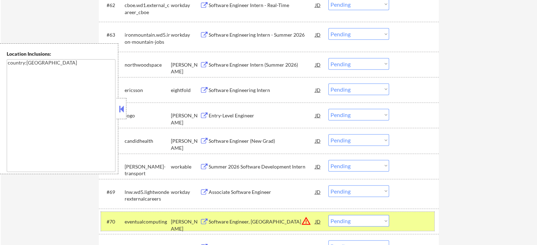
click at [421, 220] on div at bounding box center [414, 221] width 31 height 13
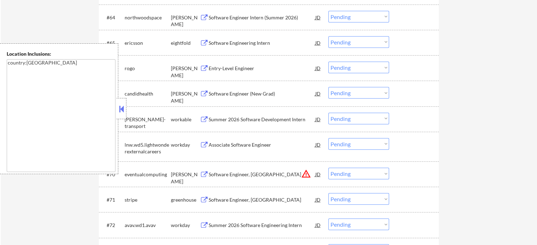
scroll to position [2083, 0]
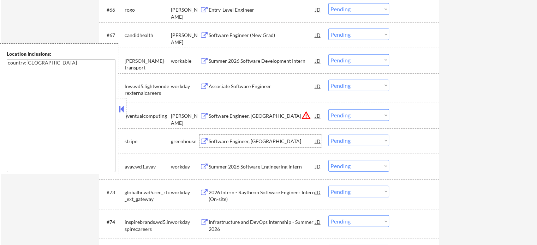
click at [234, 144] on div "Software Engineer, New Grad" at bounding box center [262, 141] width 107 height 7
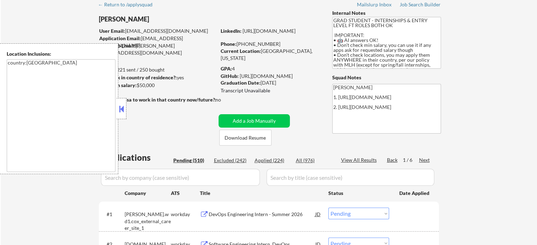
scroll to position [71, 0]
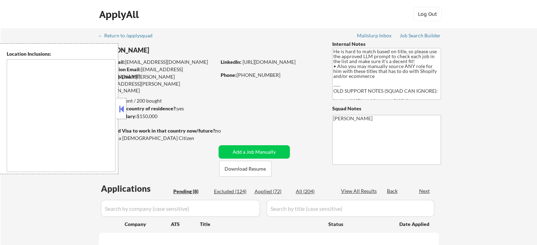
type textarea "San Diego, CA Coronado, CA National City, CA Chula Vista, CA La Mesa, CA Lemon …"
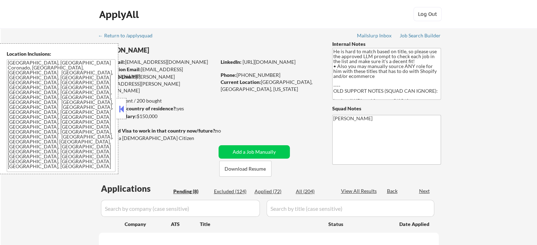
select select ""pending""
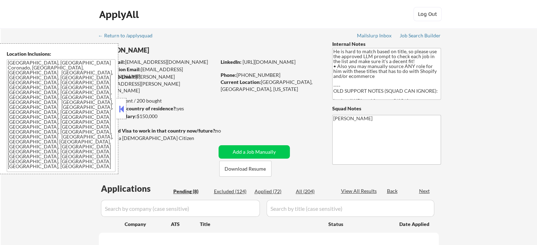
select select ""pending""
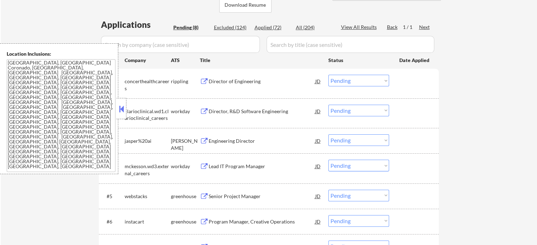
scroll to position [177, 0]
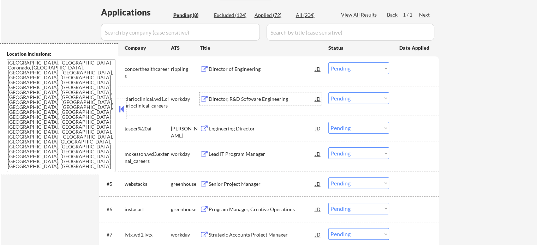
click at [234, 101] on div "Director, R&D Software Engineering" at bounding box center [262, 99] width 107 height 7
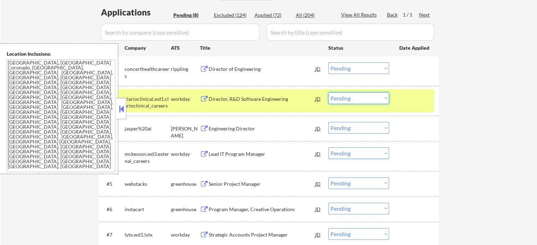
click at [353, 96] on select "Choose an option... Pending Applied Excluded (Questions) Excluded (Expired) Exc…" at bounding box center [358, 99] width 61 height 12
click at [328, 93] on select "Choose an option... Pending Applied Excluded (Questions) Excluded (Expired) Exc…" at bounding box center [358, 99] width 61 height 12
click at [406, 103] on div at bounding box center [414, 99] width 31 height 13
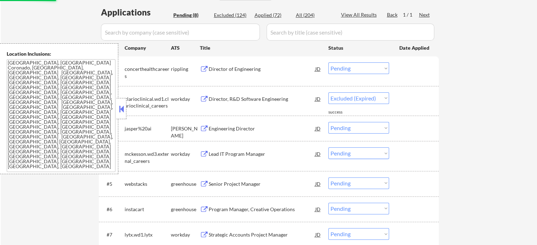
select select ""pending""
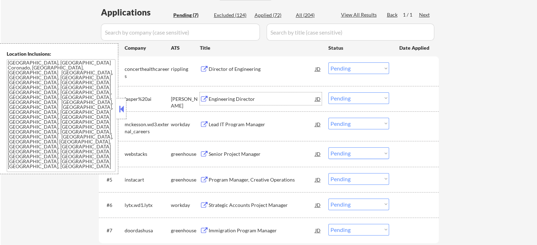
click at [243, 100] on div "Engineering Director" at bounding box center [262, 99] width 107 height 7
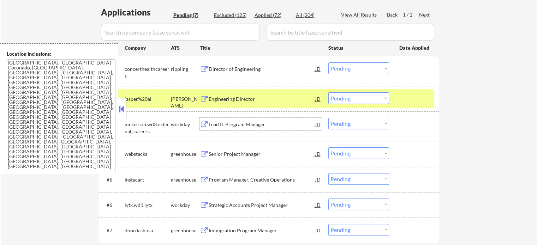
click at [235, 127] on div "Lead IT Program Manager" at bounding box center [262, 124] width 107 height 7
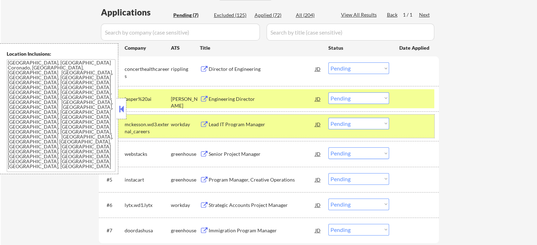
click at [413, 127] on div at bounding box center [414, 124] width 31 height 13
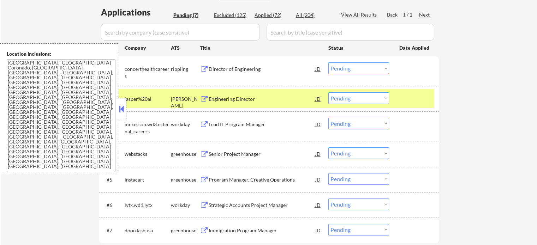
click at [405, 99] on div at bounding box center [414, 99] width 31 height 13
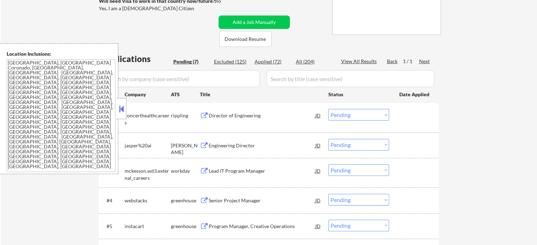
scroll to position [71, 0]
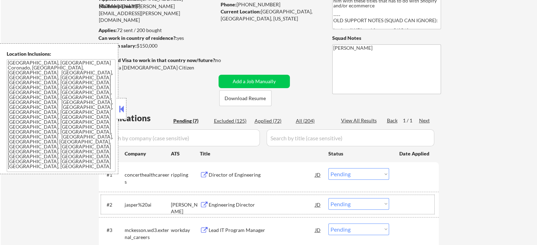
click at [239, 178] on div "Director of Engineering" at bounding box center [262, 175] width 107 height 7
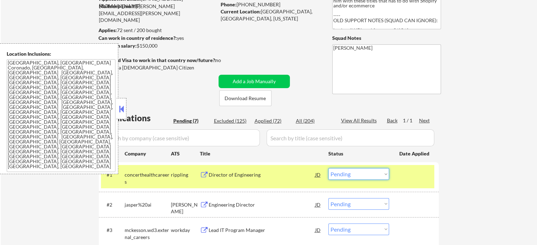
click at [357, 173] on select "Choose an option... Pending Applied Excluded (Questions) Excluded (Expired) Exc…" at bounding box center [358, 174] width 61 height 12
click at [328, 168] on select "Choose an option... Pending Applied Excluded (Questions) Excluded (Expired) Exc…" at bounding box center [358, 174] width 61 height 12
click at [400, 172] on div at bounding box center [414, 174] width 31 height 13
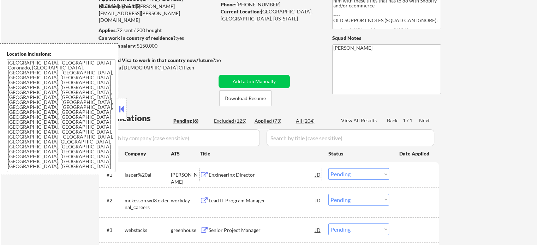
click at [237, 173] on div "Engineering Director" at bounding box center [262, 175] width 107 height 7
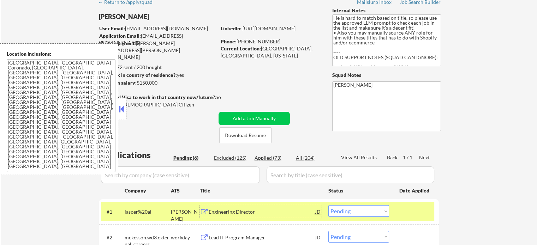
scroll to position [35, 0]
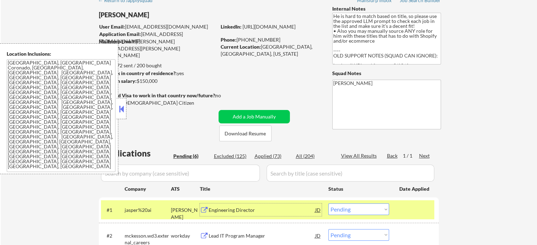
click at [364, 213] on select "Choose an option... Pending Applied Excluded (Questions) Excluded (Expired) Exc…" at bounding box center [358, 210] width 61 height 12
click at [328, 204] on select "Choose an option... Pending Applied Excluded (Questions) Excluded (Expired) Exc…" at bounding box center [358, 210] width 61 height 12
click at [428, 213] on div at bounding box center [414, 210] width 31 height 13
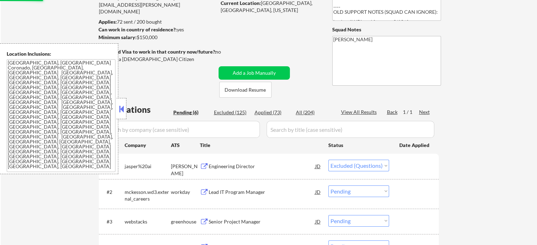
scroll to position [106, 0]
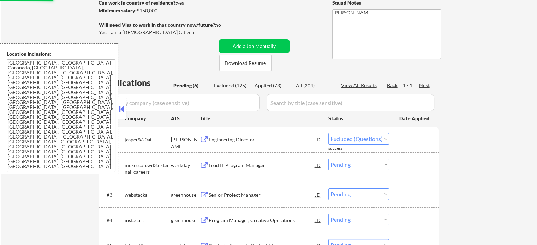
select select ""pending""
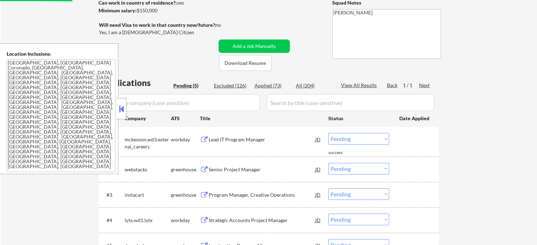
scroll to position [177, 0]
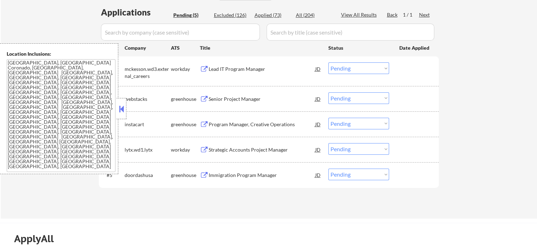
click at [233, 166] on div "#5 doordashusa greenhouse Immigration Program Manager JD Choose an option... Pe…" at bounding box center [267, 175] width 333 height 19
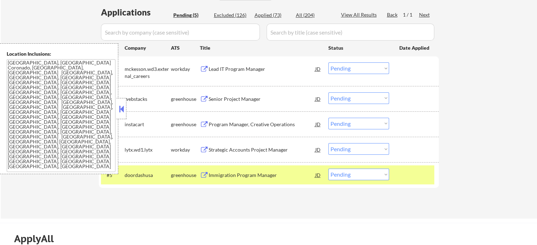
click at [232, 175] on div "Immigration Program Manager" at bounding box center [262, 175] width 107 height 7
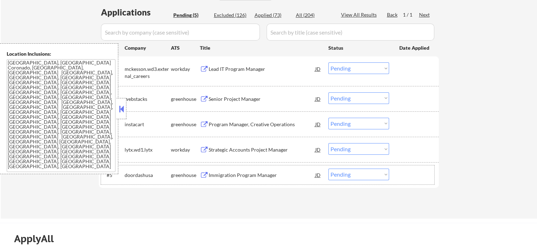
click at [412, 173] on div at bounding box center [414, 175] width 31 height 13
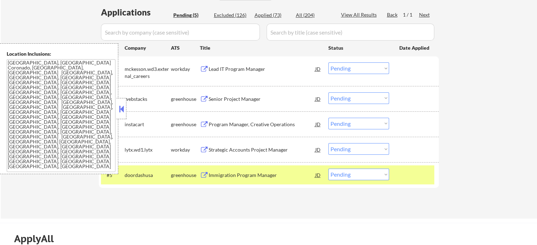
click at [239, 131] on div "#3 instacart greenhouse Program Manager, Creative Operations JD Choose an optio…" at bounding box center [267, 124] width 333 height 19
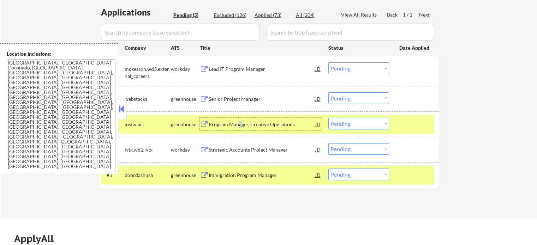
click at [239, 129] on div "Program Manager, Creative Operations" at bounding box center [262, 124] width 107 height 13
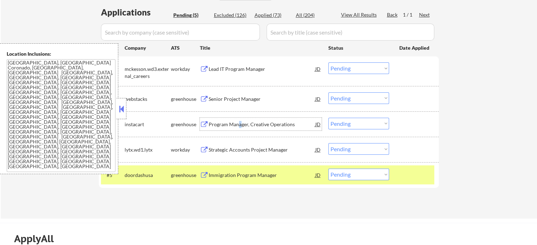
click at [352, 119] on select "Choose an option... Pending Applied Excluded (Questions) Excluded (Expired) Exc…" at bounding box center [358, 124] width 61 height 12
click at [328, 118] on select "Choose an option... Pending Applied Excluded (Questions) Excluded (Expired) Exc…" at bounding box center [358, 124] width 61 height 12
click at [417, 178] on div at bounding box center [414, 175] width 31 height 13
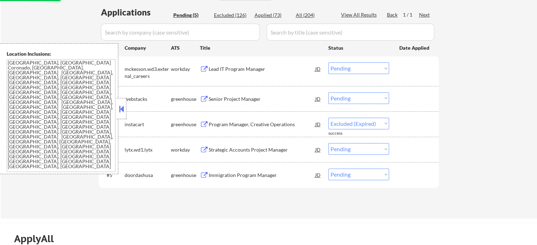
select select ""pending""
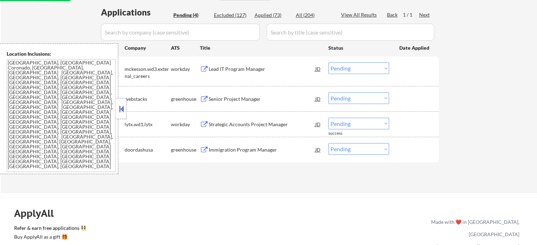
click at [232, 101] on div "Senior Project Manager" at bounding box center [262, 99] width 107 height 7
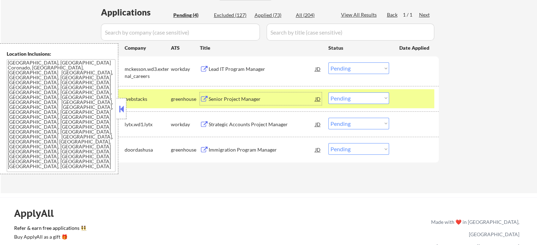
click at [352, 97] on select "Choose an option... Pending Applied Excluded (Questions) Excluded (Expired) Exc…" at bounding box center [358, 99] width 61 height 12
click at [328, 93] on select "Choose an option... Pending Applied Excluded (Questions) Excluded (Expired) Exc…" at bounding box center [358, 99] width 61 height 12
click at [406, 93] on div at bounding box center [414, 99] width 31 height 13
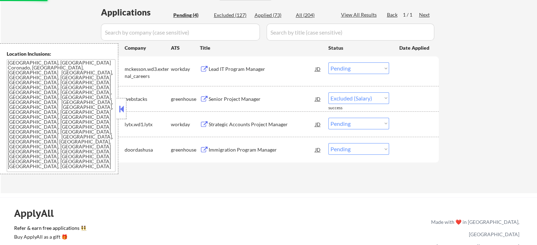
select select ""pending""
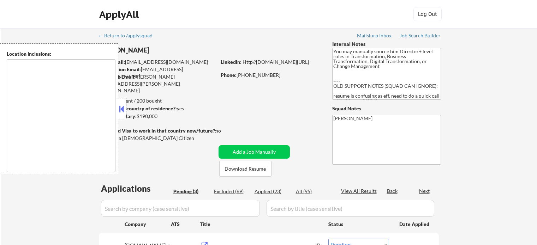
select select ""pending""
type textarea "Raleigh, NC Cary, NC Morrisville, NC Apex, NC Garner, NC Holly Springs, NC Wake…"
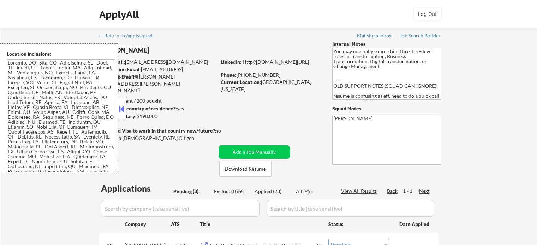
scroll to position [141, 0]
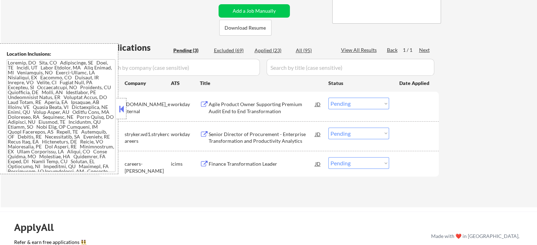
click at [240, 139] on div "Senior Director of Procurement - Enterprise Transformation and Productivity Ana…" at bounding box center [262, 138] width 107 height 14
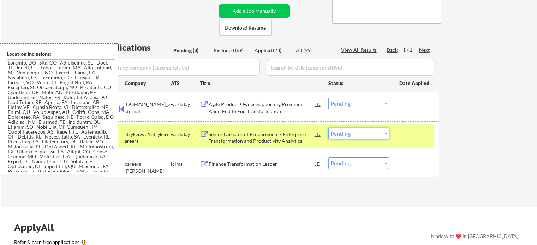
click at [338, 132] on select "Choose an option... Pending Applied Excluded (Questions) Excluded (Expired) Exc…" at bounding box center [358, 134] width 61 height 12
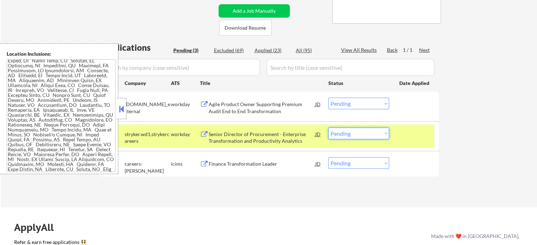
scroll to position [106, 0]
click at [404, 139] on div at bounding box center [414, 134] width 31 height 13
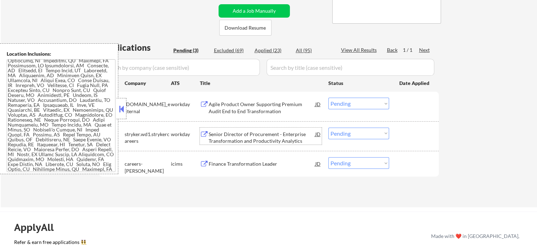
click at [221, 134] on div "Senior Director of Procurement - Enterprise Transformation and Productivity Ana…" at bounding box center [262, 138] width 107 height 14
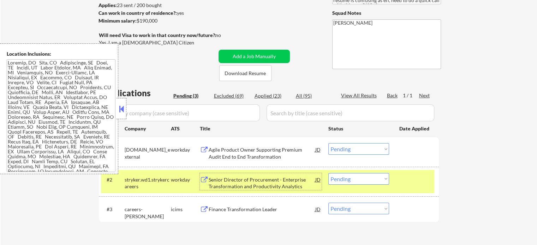
scroll to position [141, 0]
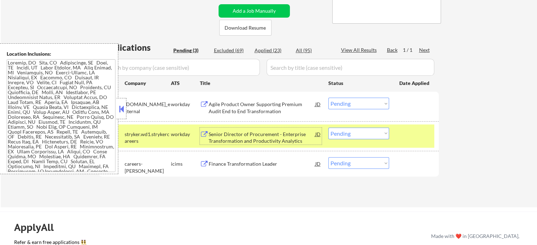
click at [416, 136] on div at bounding box center [414, 134] width 31 height 13
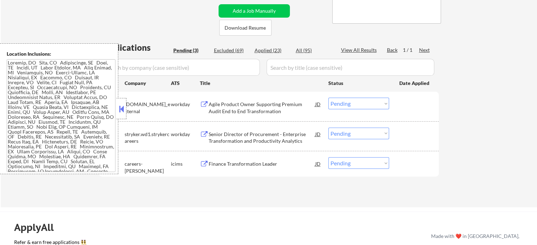
click at [277, 133] on div "Senior Director of Procurement - Enterprise Transformation and Productivity Ana…" at bounding box center [262, 138] width 107 height 14
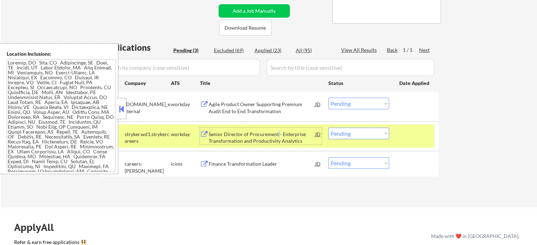
click at [354, 131] on select "Choose an option... Pending Applied Excluded (Questions) Excluded (Expired) Exc…" at bounding box center [358, 134] width 61 height 12
click at [328, 128] on select "Choose an option... Pending Applied Excluded (Questions) Excluded (Expired) Exc…" at bounding box center [358, 134] width 61 height 12
select select ""pending""
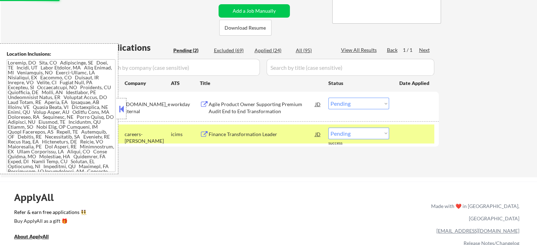
click at [413, 131] on div at bounding box center [414, 134] width 31 height 13
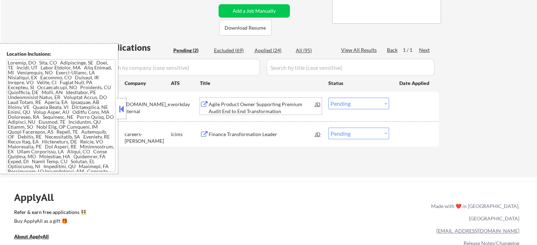
click at [278, 111] on div "Agile Product Owner Supporting Premium Audit End to End Transformation" at bounding box center [262, 108] width 107 height 14
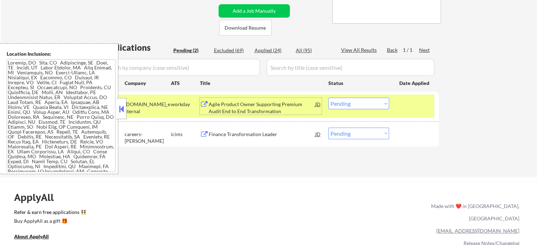
click at [363, 105] on select "Choose an option... Pending Applied Excluded (Questions) Excluded (Expired) Exc…" at bounding box center [358, 104] width 61 height 12
click at [328, 98] on select "Choose an option... Pending Applied Excluded (Questions) Excluded (Expired) Exc…" at bounding box center [358, 104] width 61 height 12
select select ""pending""
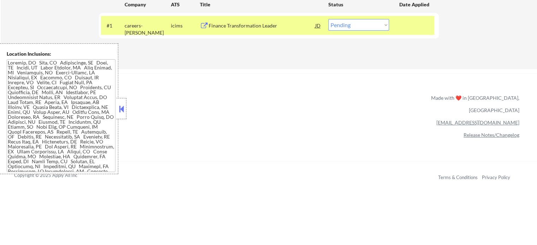
scroll to position [177, 0]
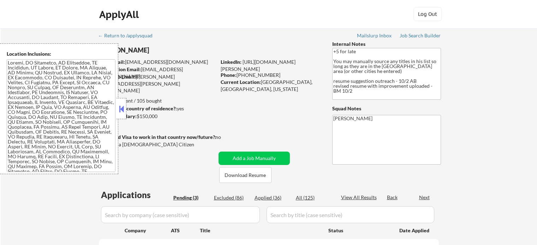
select select ""pending""
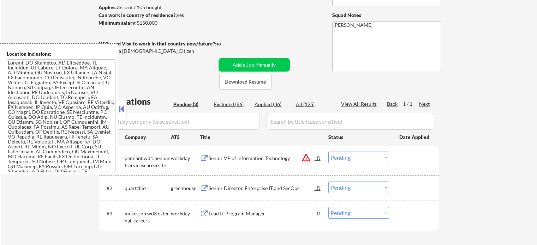
scroll to position [106, 0]
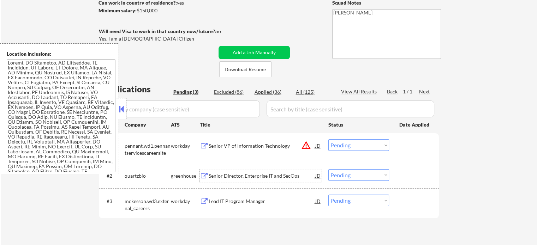
click at [229, 172] on div "Senior Director, Enterprise IT and SecOps" at bounding box center [262, 175] width 107 height 13
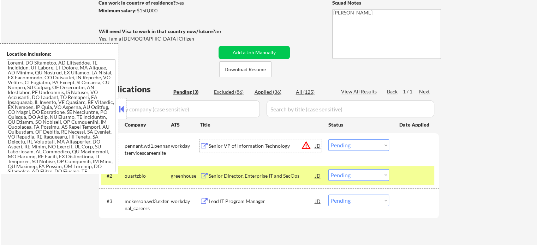
click at [243, 144] on div "Senior VP of Information Technology" at bounding box center [262, 146] width 107 height 7
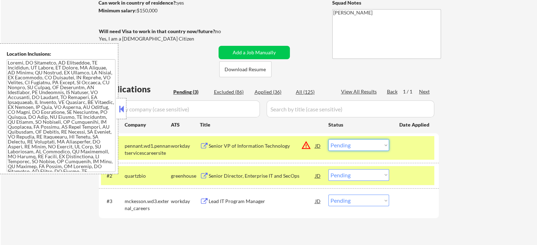
click at [362, 145] on select "Choose an option... Pending Applied Excluded (Questions) Excluded (Expired) Exc…" at bounding box center [358, 145] width 61 height 12
click at [328, 139] on select "Choose an option... Pending Applied Excluded (Questions) Excluded (Expired) Exc…" at bounding box center [358, 145] width 61 height 12
click at [410, 149] on div at bounding box center [414, 145] width 31 height 13
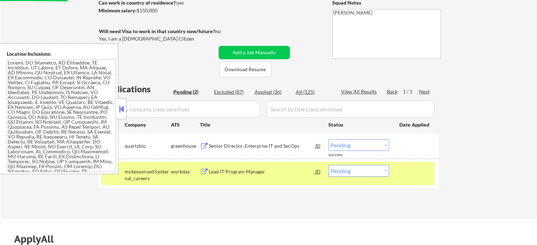
click at [399, 181] on div "#2 mckesson.wd3.external_careers workday Lead IT Program Manager [PERSON_NAME] …" at bounding box center [267, 173] width 333 height 23
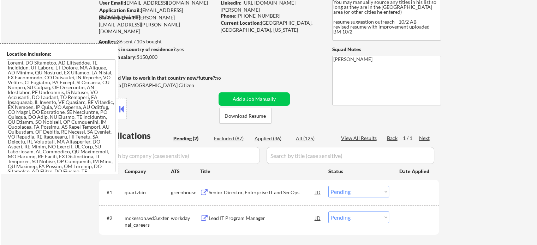
scroll to position [71, 0]
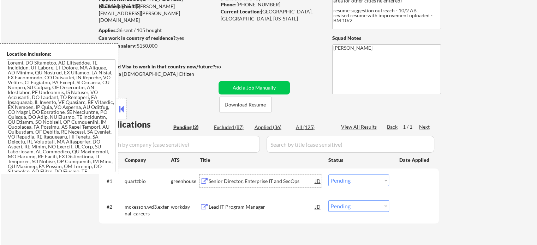
click at [247, 181] on div "Senior Director, Enterprise IT and SecOps" at bounding box center [262, 181] width 107 height 7
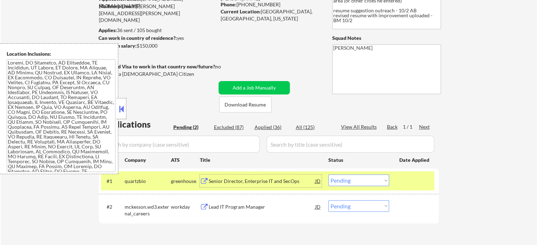
click at [354, 183] on select "Choose an option... Pending Applied Excluded (Questions) Excluded (Expired) Exc…" at bounding box center [358, 181] width 61 height 12
click at [328, 175] on select "Choose an option... Pending Applied Excluded (Questions) Excluded (Expired) Exc…" at bounding box center [358, 181] width 61 height 12
click at [409, 183] on div at bounding box center [414, 181] width 31 height 13
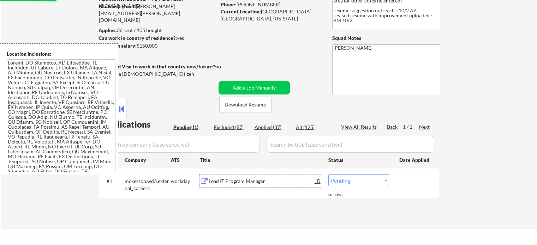
click at [237, 181] on div "Lead IT Program Manager" at bounding box center [262, 181] width 107 height 7
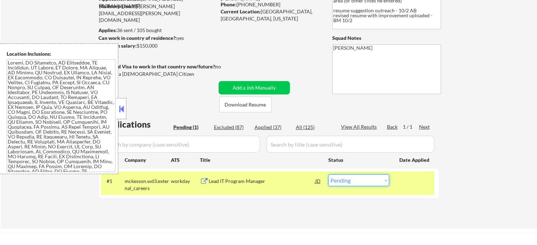
click at [343, 180] on select "Choose an option... Pending Applied Excluded (Questions) Excluded (Expired) Exc…" at bounding box center [358, 181] width 61 height 12
select select ""applied""
click at [328, 175] on select "Choose an option... Pending Applied Excluded (Questions) Excluded (Expired) Exc…" at bounding box center [358, 181] width 61 height 12
click at [404, 190] on div "#1 mckesson.wd3.external_careers workday Lead IT Program Manager JD warning_amb…" at bounding box center [267, 183] width 333 height 23
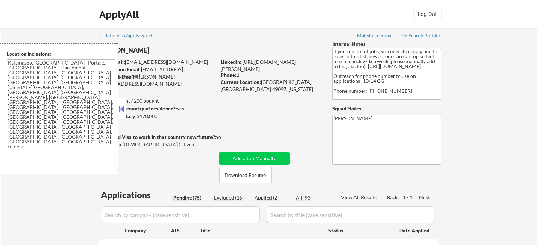
select select ""pending""
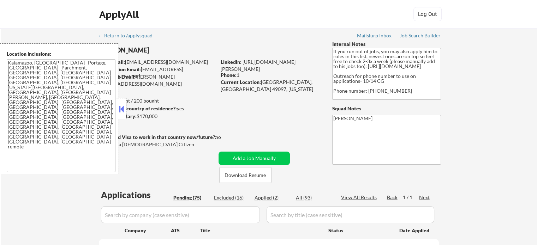
select select ""pending""
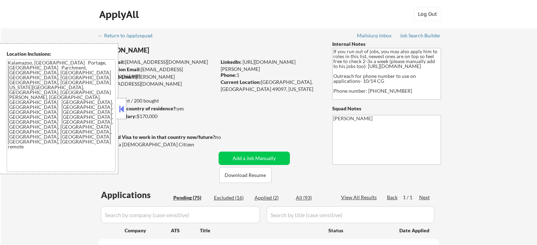
select select ""pending""
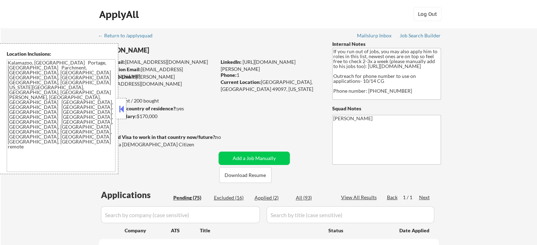
select select ""pending""
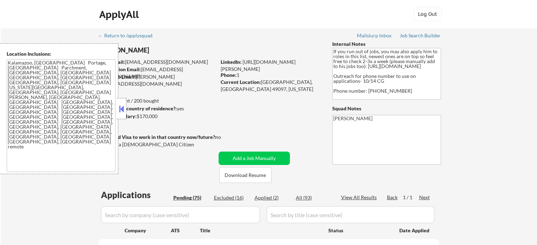
select select ""pending""
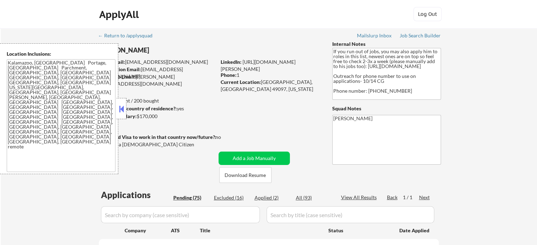
select select ""pending""
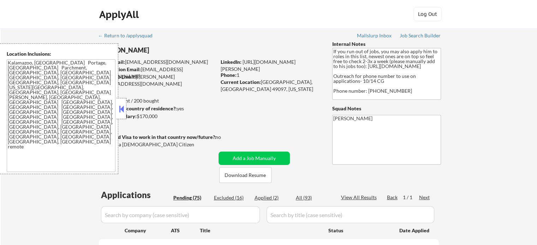
select select ""pending""
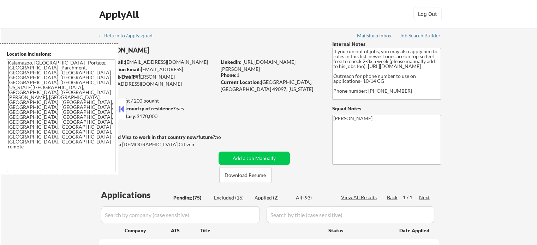
select select ""pending""
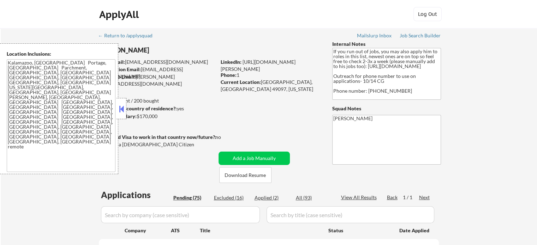
select select ""pending""
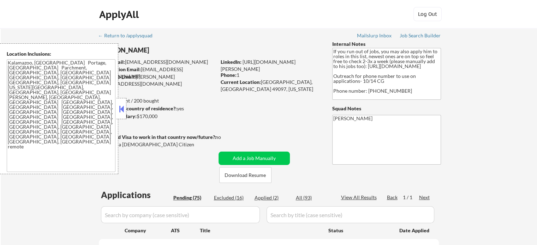
select select ""pending""
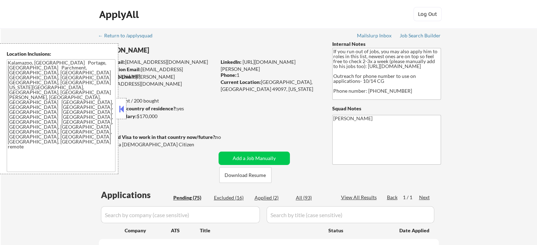
select select ""pending""
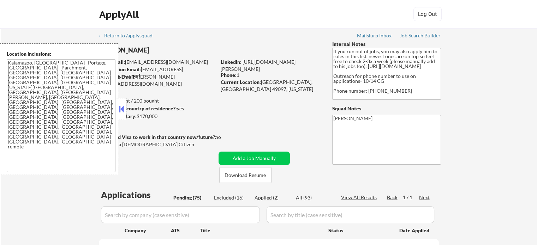
select select ""pending""
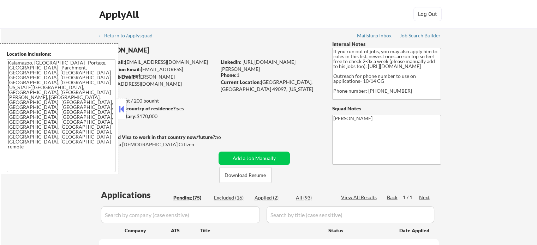
select select ""pending""
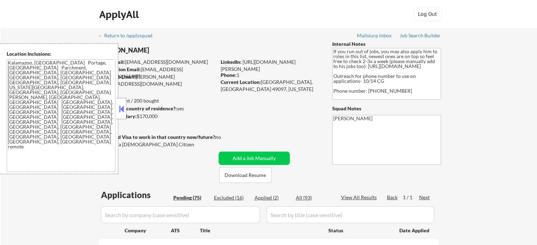
select select ""pending""
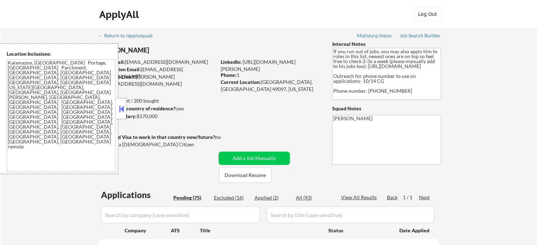
select select ""pending""
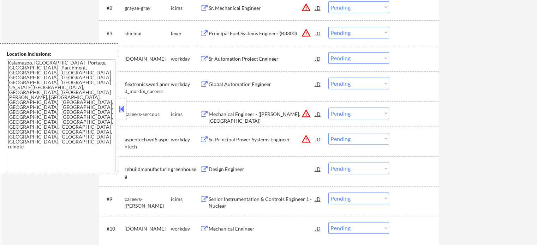
scroll to position [282, 0]
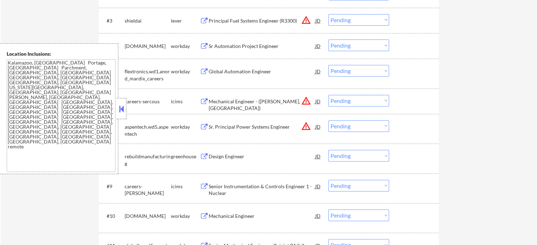
click at [243, 26] on div "#3 shieldai lever Principal Fuel Systems Engineer (R3300) JD warning_amber Choo…" at bounding box center [267, 20] width 333 height 19
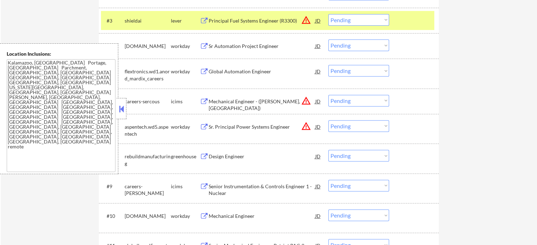
click at [217, 29] on div "#3 shieldai lever Principal Fuel Systems Engineer (R3300) JD warning_amber Choo…" at bounding box center [267, 20] width 333 height 19
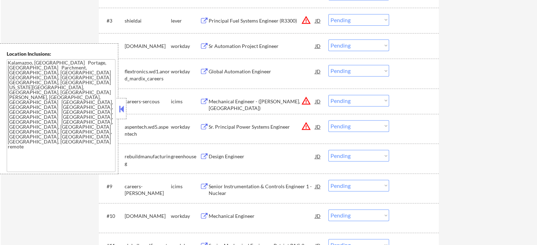
click at [220, 19] on div "Principal Fuel Systems Engineer (R3300)" at bounding box center [262, 20] width 107 height 7
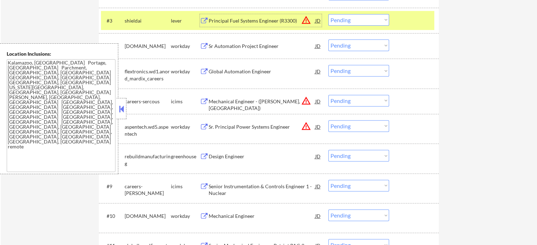
click at [275, 100] on div "Mechanical Engineer - ([PERSON_NAME], [GEOGRAPHIC_DATA])" at bounding box center [262, 105] width 107 height 14
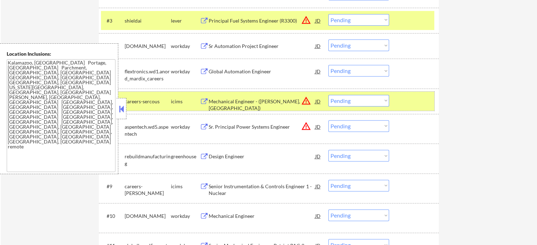
click at [418, 109] on div "#6 careers-sercous icims Mechanical Engineer - ([PERSON_NAME], [GEOGRAPHIC_DATA…" at bounding box center [267, 101] width 333 height 19
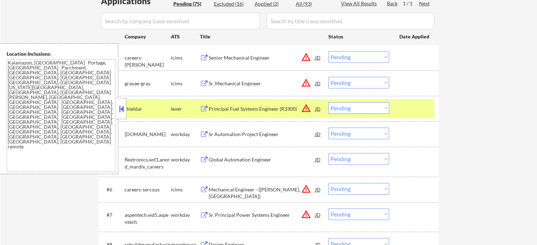
scroll to position [177, 0]
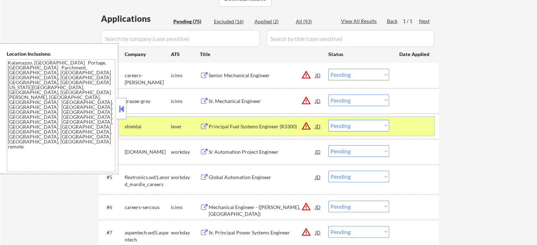
click at [403, 129] on div at bounding box center [414, 126] width 31 height 13
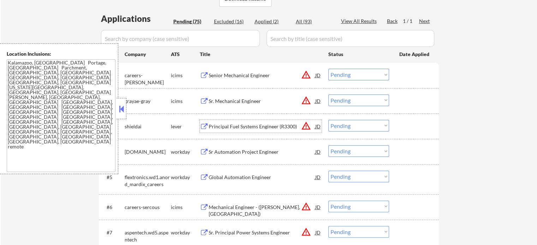
click at [240, 123] on div "Principal Fuel Systems Engineer (R3300)" at bounding box center [262, 126] width 107 height 7
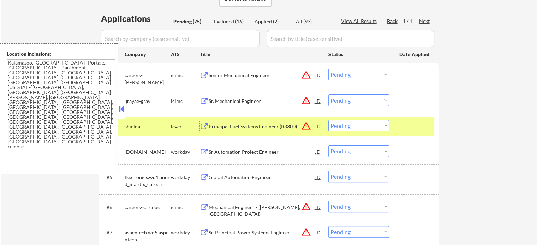
click at [417, 125] on div at bounding box center [414, 126] width 31 height 13
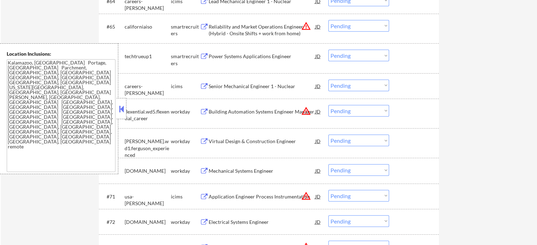
scroll to position [2005, 0]
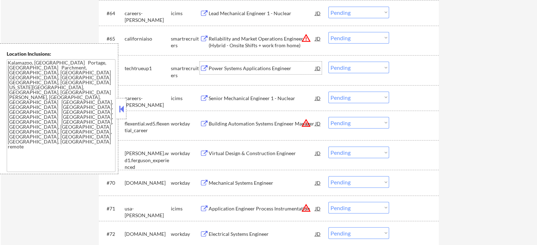
click at [252, 70] on div "Power Systems Applications Engineer" at bounding box center [262, 68] width 107 height 7
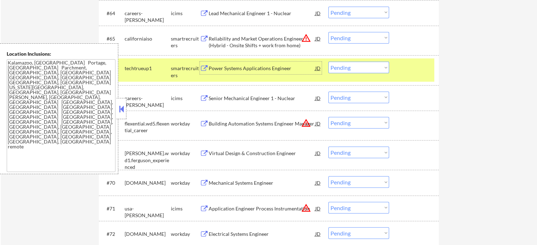
click at [337, 63] on select "Choose an option... Pending Applied Excluded (Questions) Excluded (Expired) Exc…" at bounding box center [358, 68] width 61 height 12
click at [328, 62] on select "Choose an option... Pending Applied Excluded (Questions) Excluded (Expired) Exc…" at bounding box center [358, 68] width 61 height 12
click at [415, 76] on div "#66 techtrueup1 smartrecruiters Power Systems Applications Engineer JD Choose a…" at bounding box center [267, 70] width 333 height 23
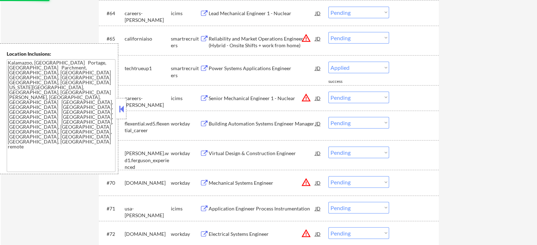
select select ""pending""
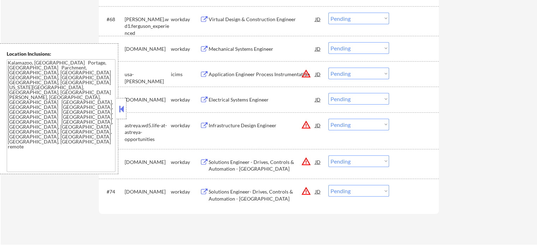
scroll to position [2111, 0]
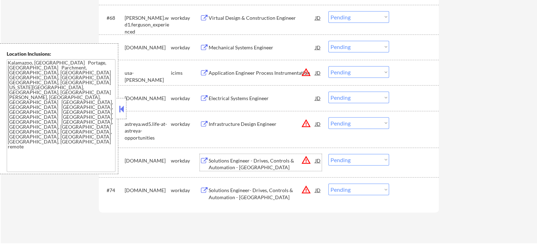
click at [249, 167] on div "Solutions Engineer - Drives, Controls & Automation - [GEOGRAPHIC_DATA]" at bounding box center [262, 164] width 107 height 14
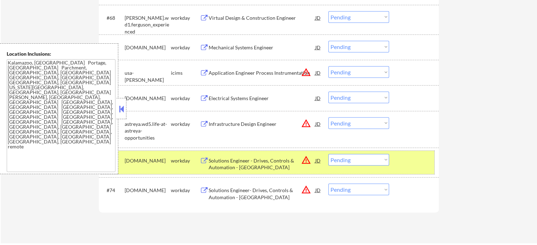
click at [401, 163] on div at bounding box center [414, 160] width 31 height 13
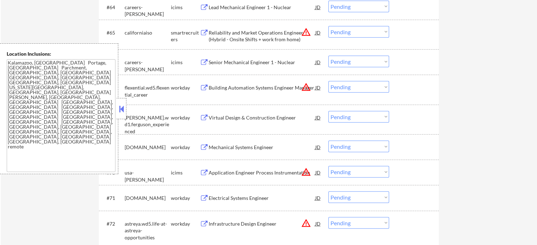
scroll to position [1970, 0]
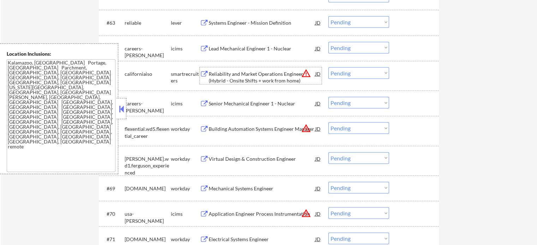
click at [238, 76] on div "Reliability and Market Operations Engineer (Hybrid - Onsite Shifts + work from …" at bounding box center [262, 78] width 107 height 14
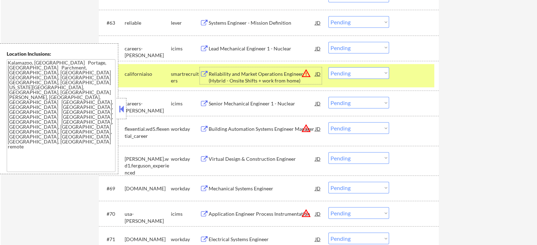
click at [367, 70] on select "Choose an option... Pending Applied Excluded (Questions) Excluded (Expired) Exc…" at bounding box center [358, 73] width 61 height 12
click at [328, 67] on select "Choose an option... Pending Applied Excluded (Questions) Excluded (Expired) Exc…" at bounding box center [358, 73] width 61 height 12
click at [405, 70] on div at bounding box center [414, 73] width 31 height 13
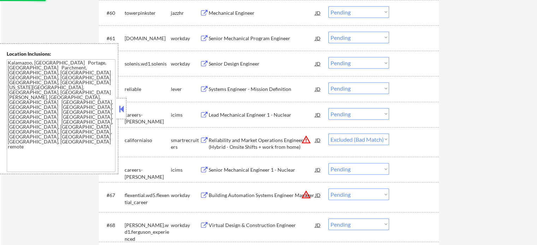
scroll to position [1899, 0]
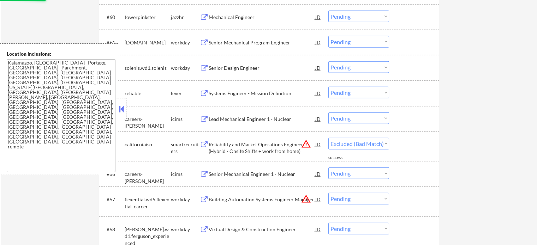
select select ""pending""
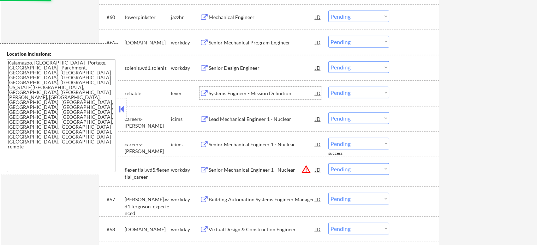
click at [240, 92] on div "Systems Engineer - Mission Definition" at bounding box center [262, 93] width 107 height 7
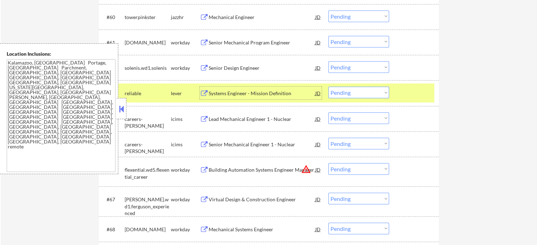
click at [347, 92] on select "Choose an option... Pending Applied Excluded (Questions) Excluded (Expired) Exc…" at bounding box center [358, 93] width 61 height 12
click at [328, 87] on select "Choose an option... Pending Applied Excluded (Questions) Excluded (Expired) Exc…" at bounding box center [358, 93] width 61 height 12
click at [407, 99] on div at bounding box center [414, 93] width 31 height 13
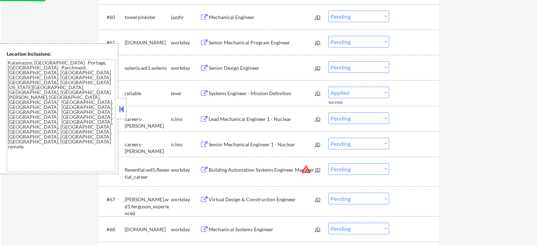
select select ""pending""
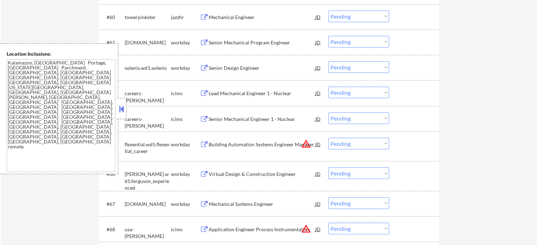
click at [224, 18] on div "Mechanical Engineer" at bounding box center [262, 17] width 107 height 7
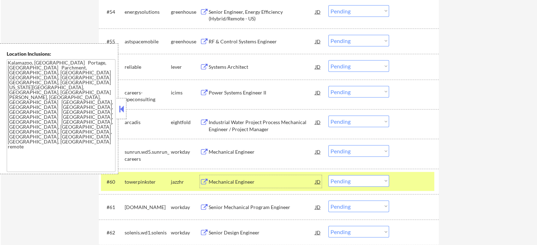
scroll to position [1723, 0]
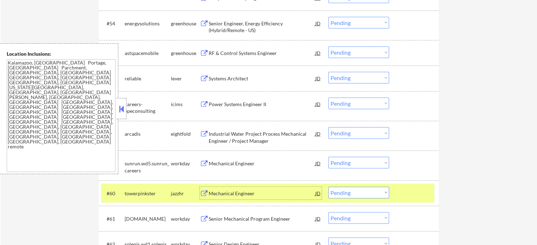
click at [243, 81] on div "Systems Architect" at bounding box center [262, 78] width 107 height 7
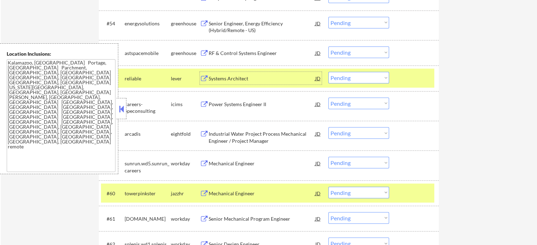
drag, startPoint x: 418, startPoint y: 195, endPoint x: 421, endPoint y: 115, distance: 79.5
click at [418, 192] on div at bounding box center [414, 193] width 31 height 13
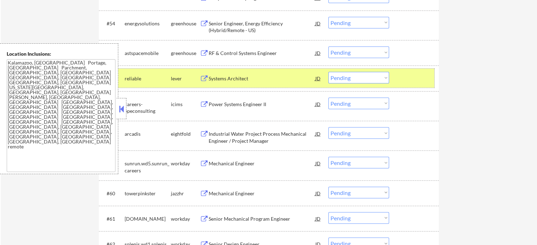
click at [415, 82] on div at bounding box center [414, 78] width 31 height 13
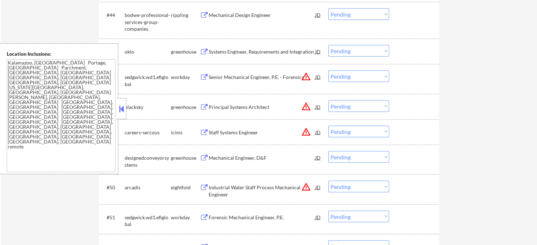
scroll to position [1405, 0]
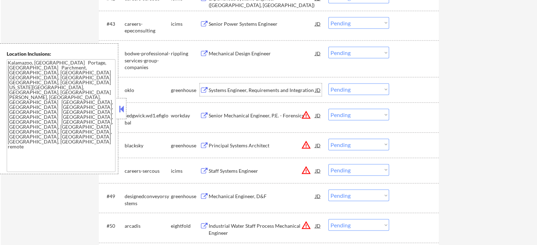
click at [230, 87] on div "Systems Engineer, Requirements and Integration" at bounding box center [262, 90] width 107 height 7
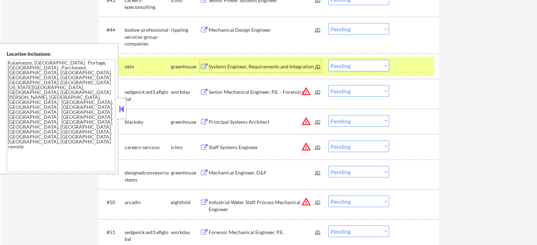
scroll to position [1475, 0]
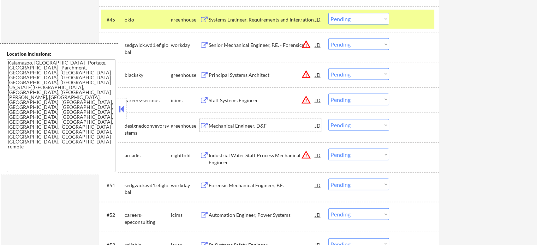
click at [227, 128] on div "Mechanical Engineer, D&F" at bounding box center [262, 126] width 107 height 7
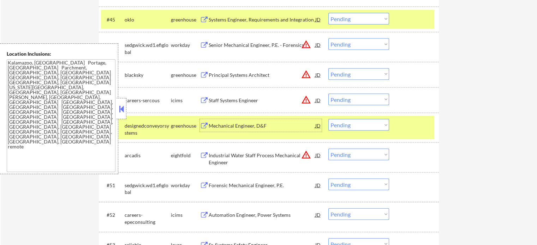
click at [417, 128] on div at bounding box center [414, 125] width 31 height 13
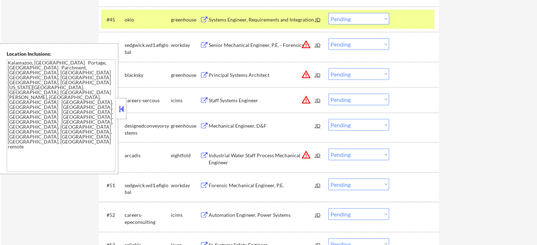
click at [410, 16] on div at bounding box center [414, 19] width 31 height 13
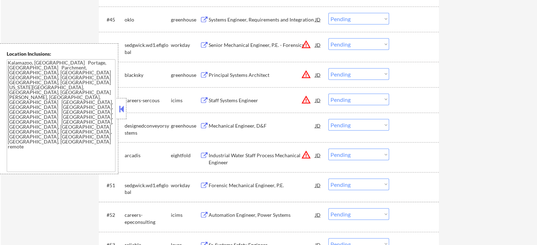
click at [249, 77] on div "Principal Systems Architect" at bounding box center [262, 75] width 107 height 7
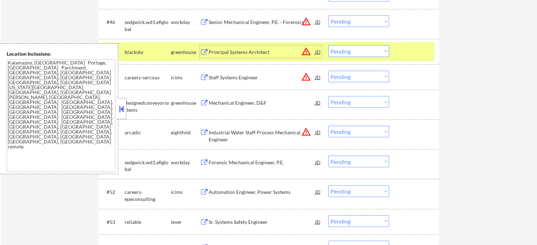
scroll to position [1511, 0]
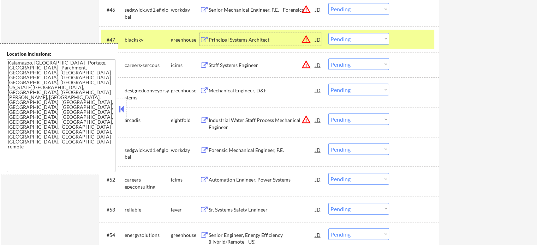
click at [251, 125] on div "Industrial Water Staff Process Mechanical Engineer" at bounding box center [262, 124] width 107 height 14
